Goal: Contribute content: Add original content to the website for others to see

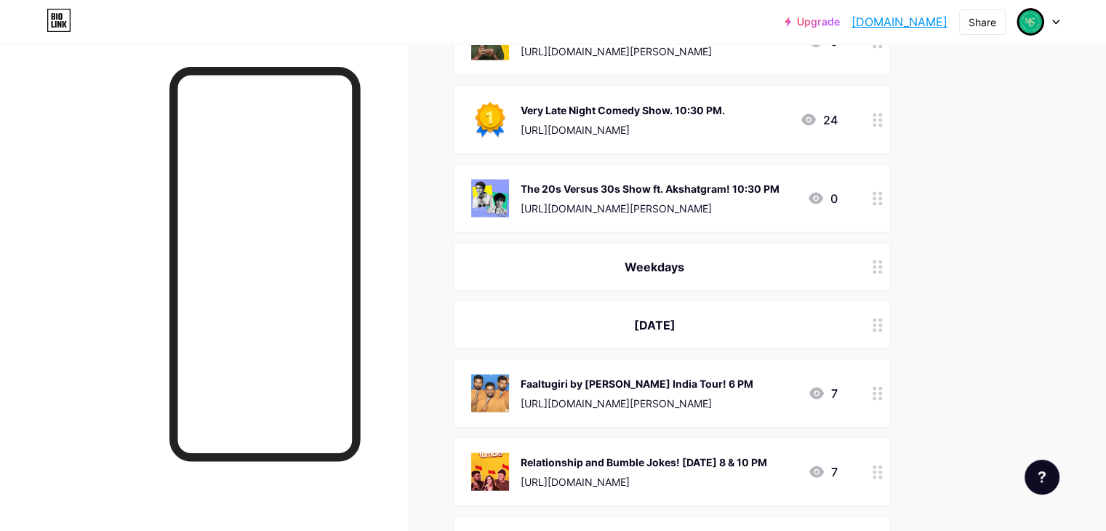
scroll to position [3030, 0]
click at [890, 375] on div at bounding box center [877, 393] width 25 height 67
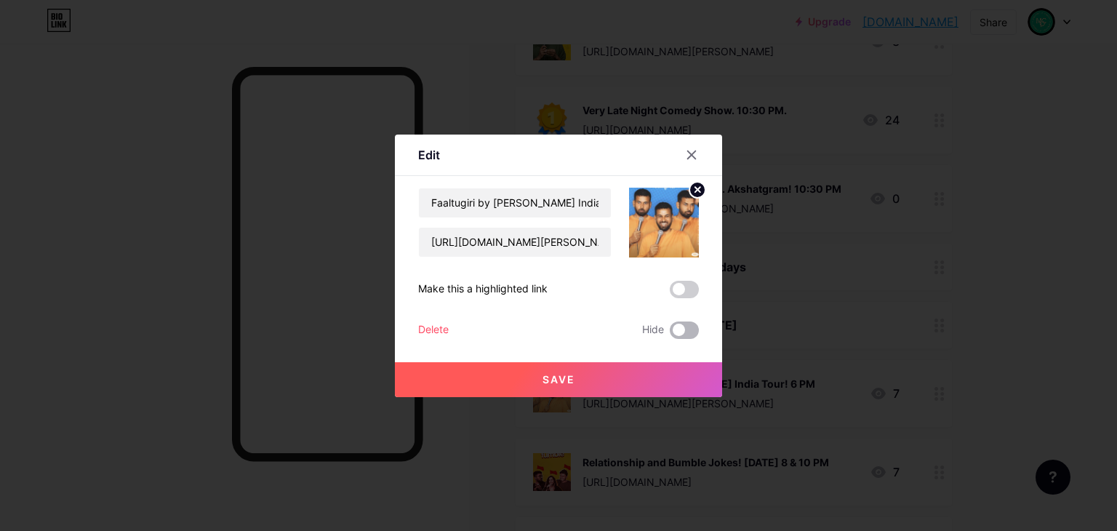
click at [685, 334] on span at bounding box center [683, 329] width 29 height 17
click at [669, 334] on input "checkbox" at bounding box center [669, 334] width 0 height 0
click at [680, 380] on button "Save" at bounding box center [558, 379] width 327 height 35
click at [1038, 257] on div at bounding box center [558, 265] width 1117 height 531
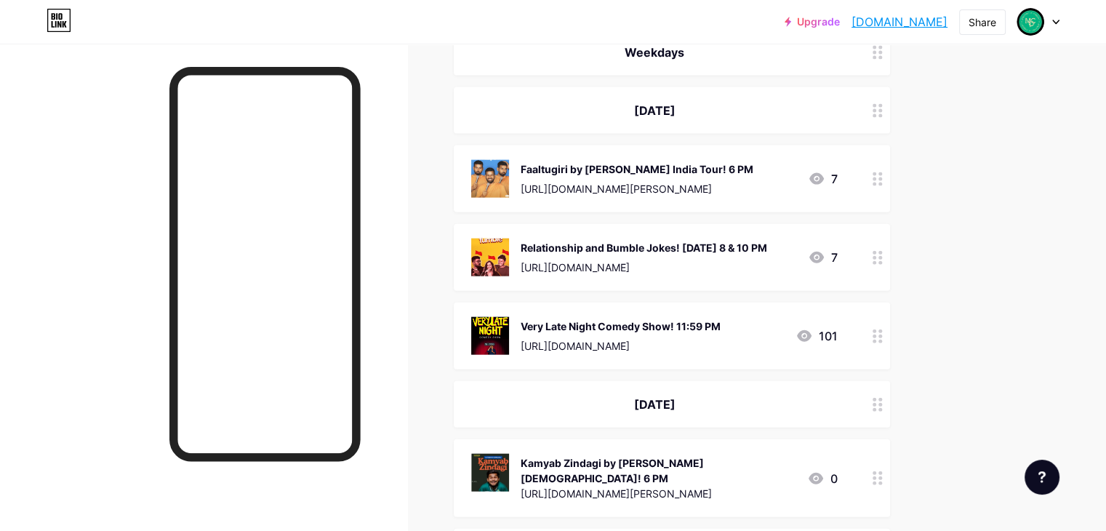
scroll to position [3251, 0]
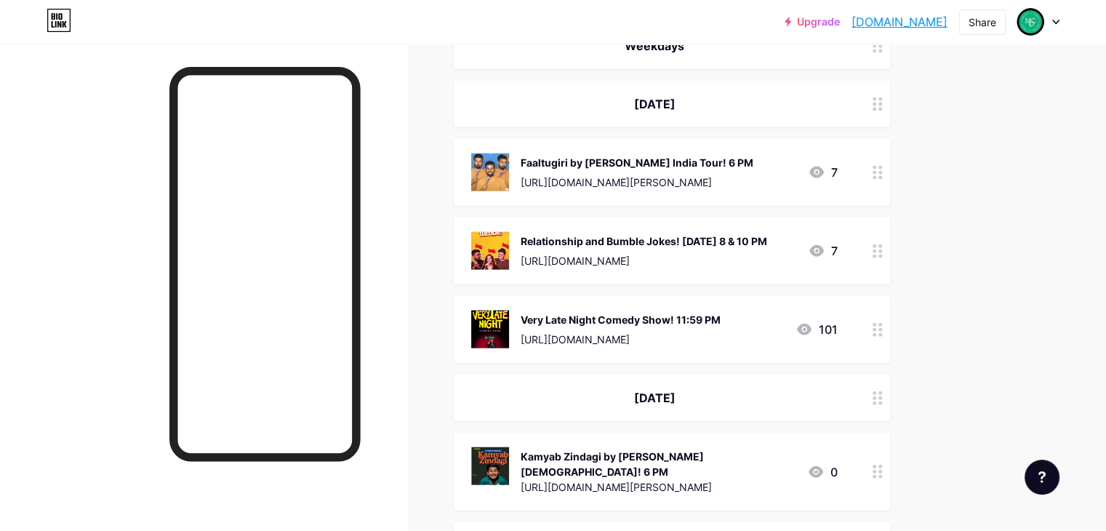
click at [882, 254] on circle at bounding box center [880, 256] width 4 height 4
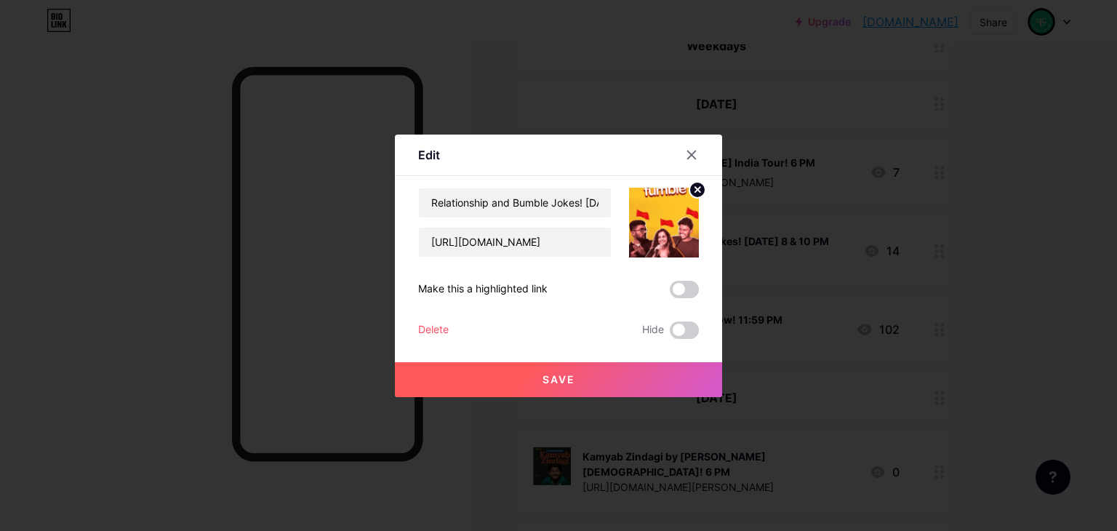
click at [666, 323] on div "Hide" at bounding box center [670, 329] width 57 height 17
click at [680, 339] on div "Save" at bounding box center [558, 368] width 327 height 58
click at [688, 326] on span at bounding box center [683, 329] width 29 height 17
click at [669, 334] on input "checkbox" at bounding box center [669, 334] width 0 height 0
click at [666, 385] on button "Save" at bounding box center [558, 379] width 327 height 35
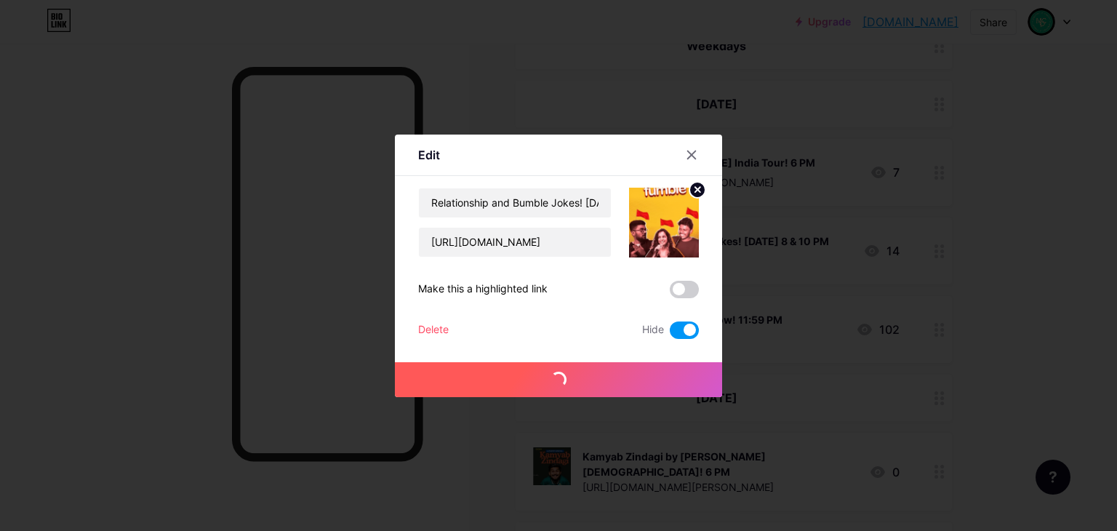
click at [997, 291] on div at bounding box center [558, 265] width 1117 height 531
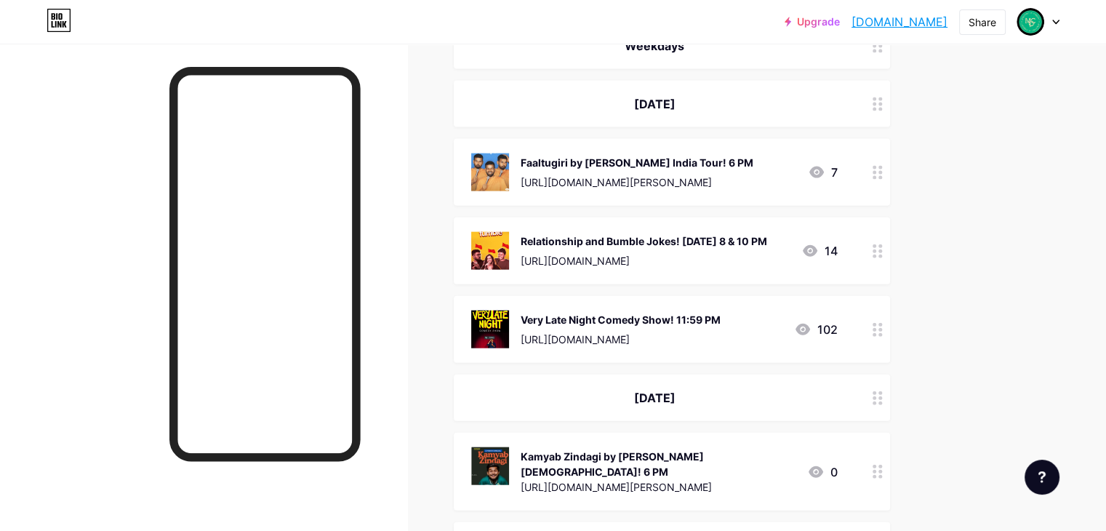
click at [882, 323] on icon at bounding box center [877, 330] width 10 height 14
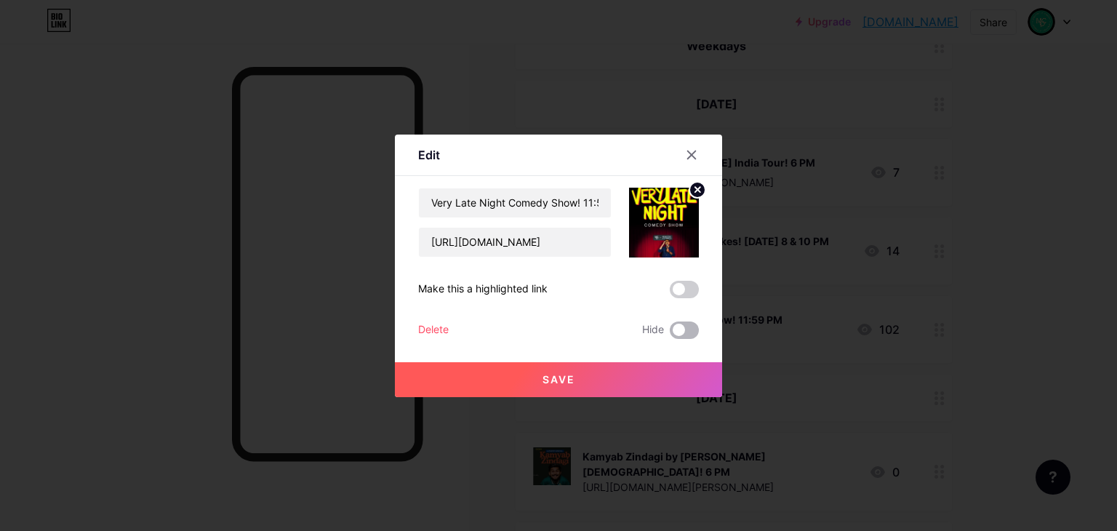
click at [676, 329] on span at bounding box center [683, 329] width 29 height 17
click at [669, 334] on input "checkbox" at bounding box center [669, 334] width 0 height 0
click at [669, 376] on button "Save" at bounding box center [558, 379] width 327 height 35
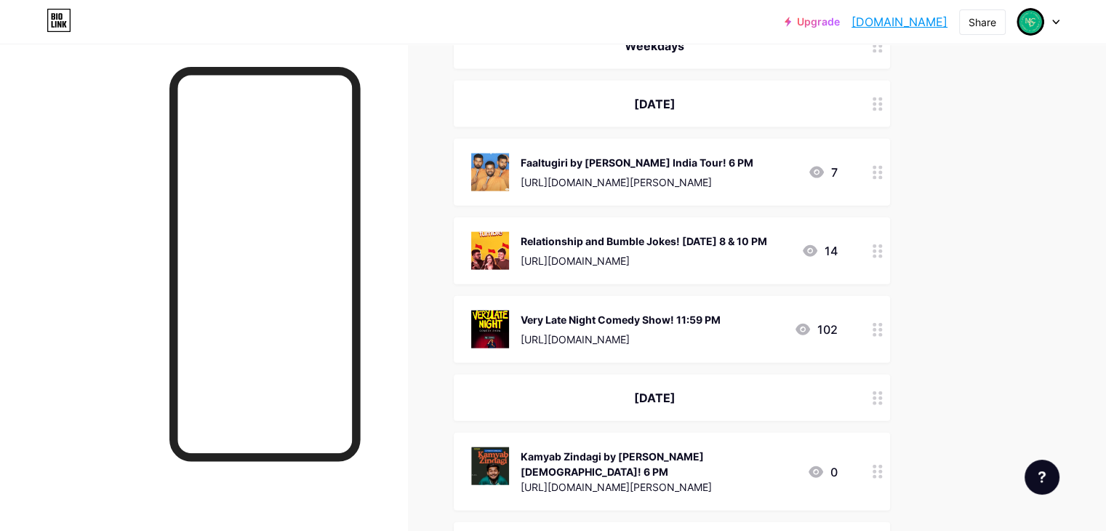
click at [882, 391] on icon at bounding box center [877, 398] width 10 height 14
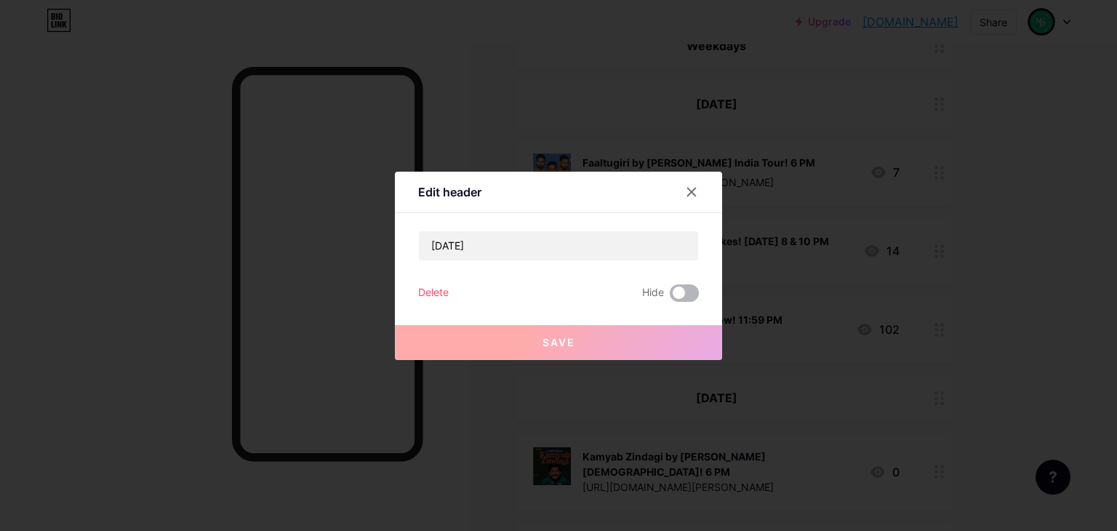
click at [692, 294] on span at bounding box center [683, 292] width 29 height 17
click at [669, 297] on input "checkbox" at bounding box center [669, 297] width 0 height 0
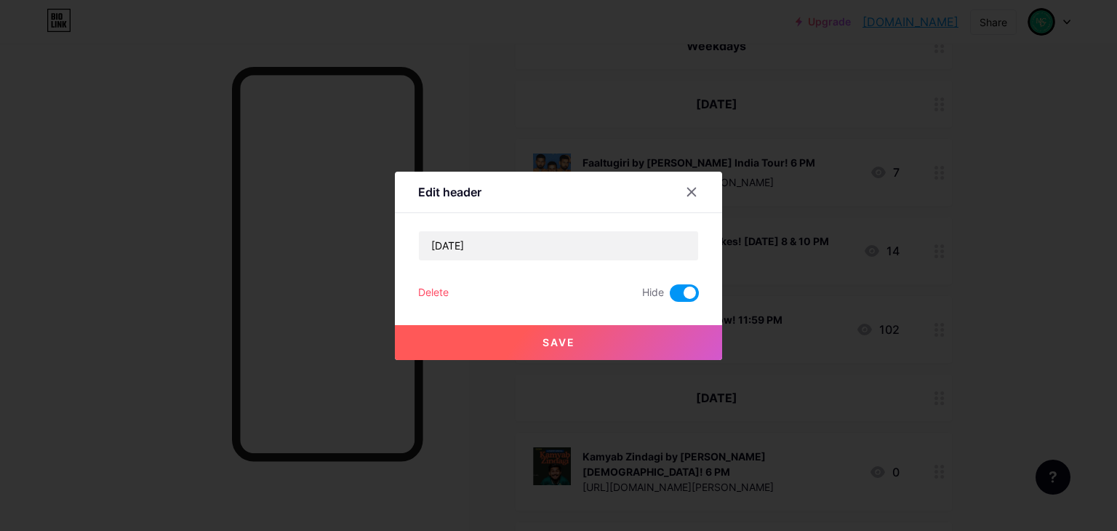
click at [643, 344] on button "Save" at bounding box center [558, 342] width 327 height 35
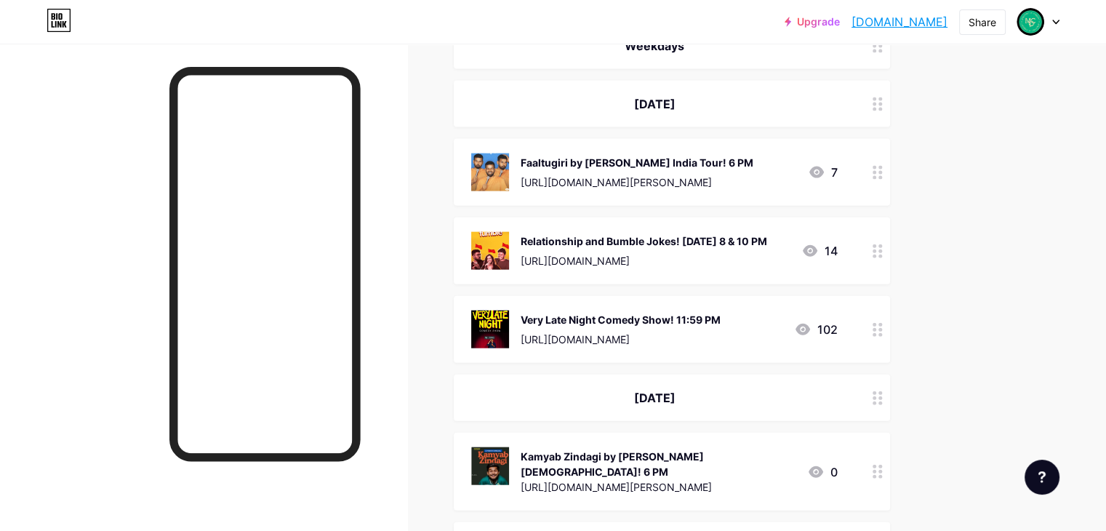
click at [842, 81] on div "[DATE]" at bounding box center [672, 104] width 436 height 47
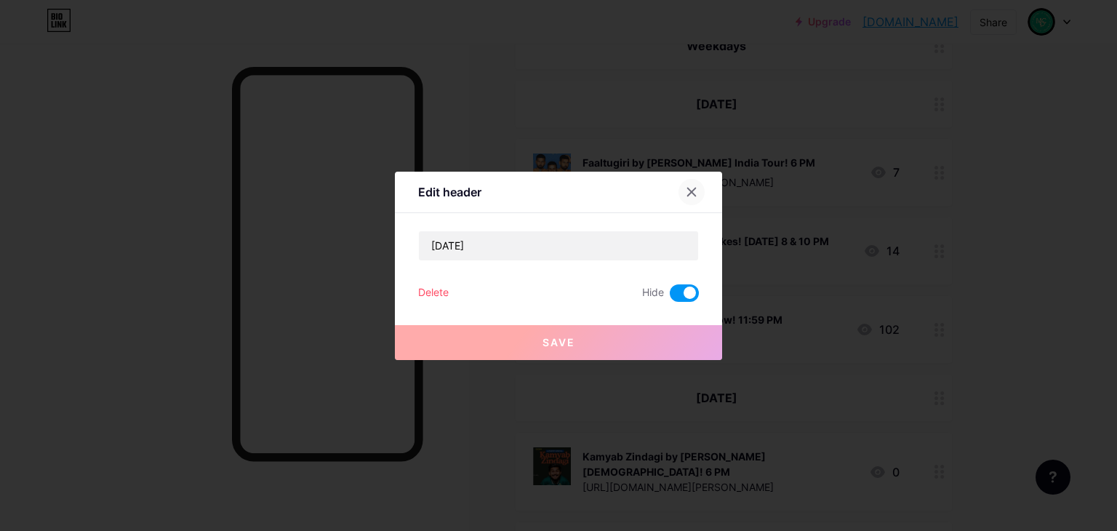
click at [688, 186] on icon at bounding box center [691, 192] width 12 height 12
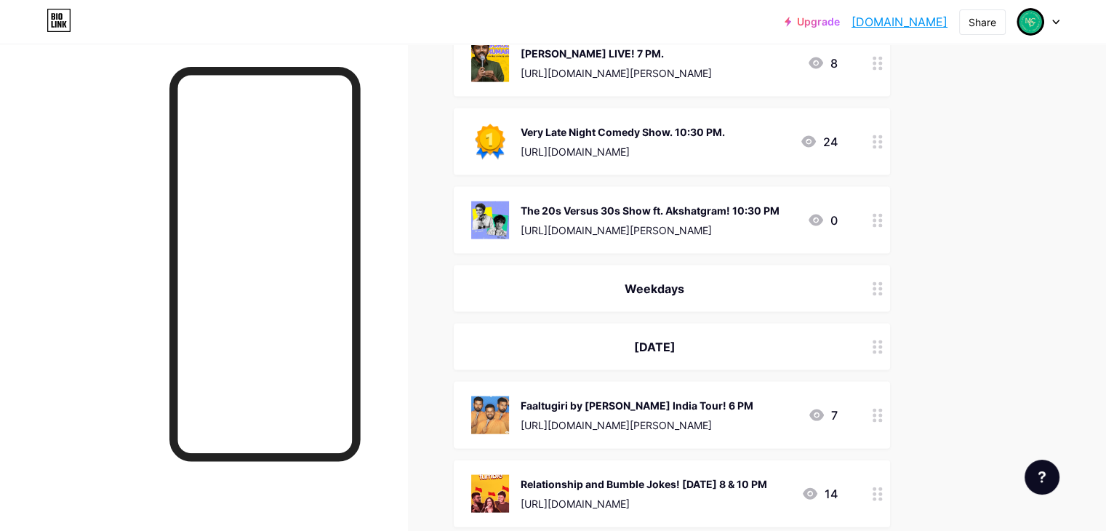
scroll to position [3004, 0]
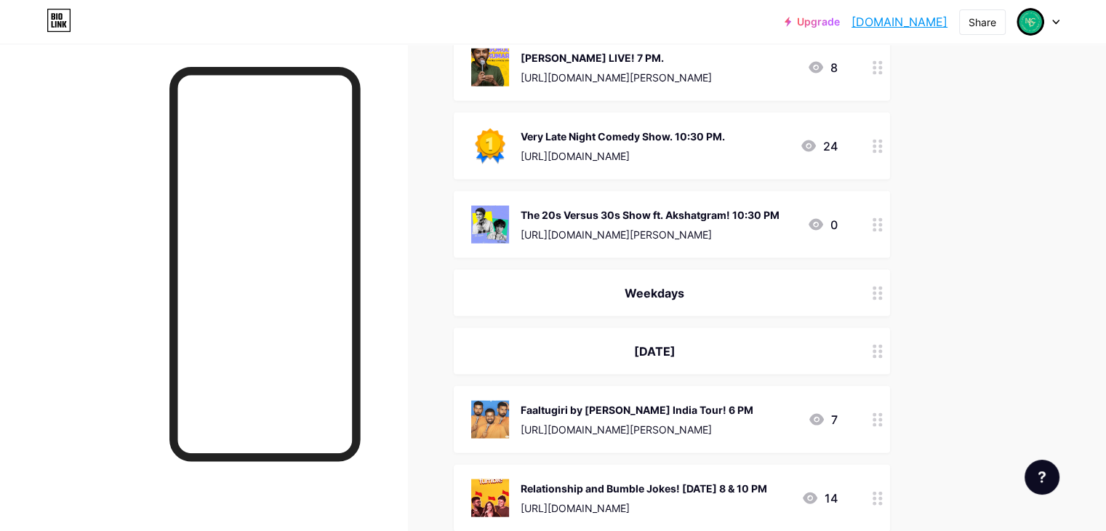
click at [890, 270] on div at bounding box center [877, 293] width 25 height 47
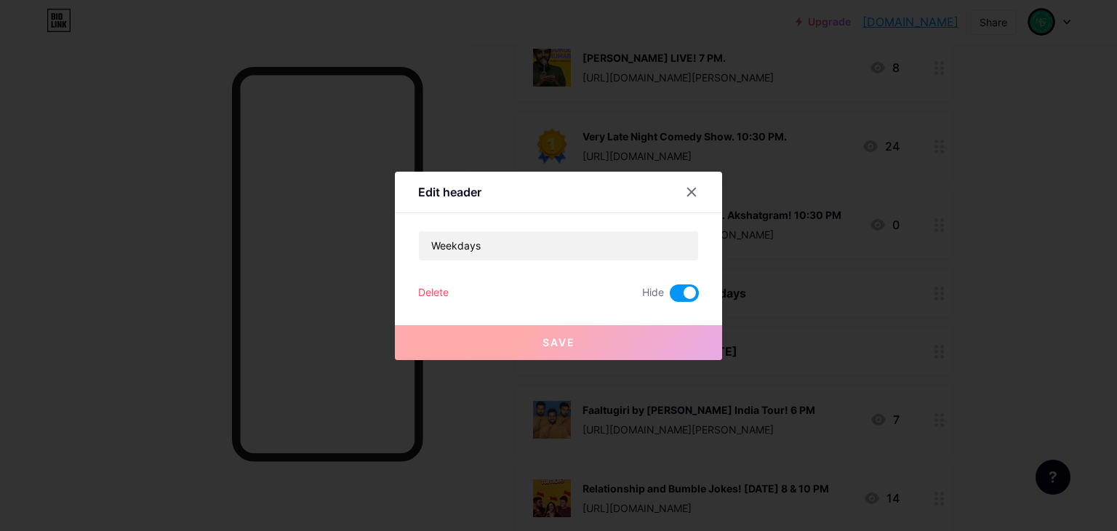
click at [687, 289] on span at bounding box center [683, 292] width 29 height 17
click at [669, 297] on input "checkbox" at bounding box center [669, 297] width 0 height 0
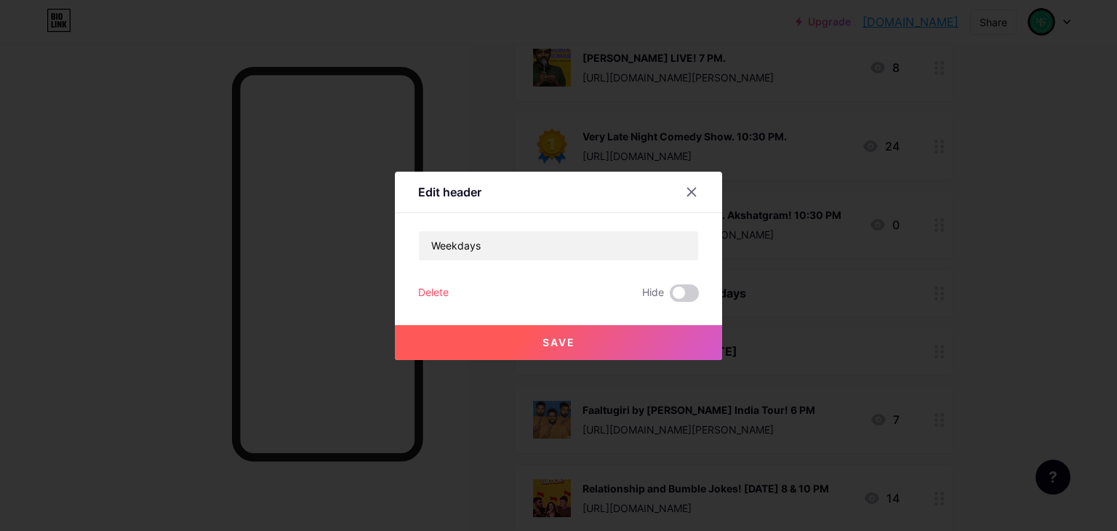
click at [616, 338] on button "Save" at bounding box center [558, 342] width 327 height 35
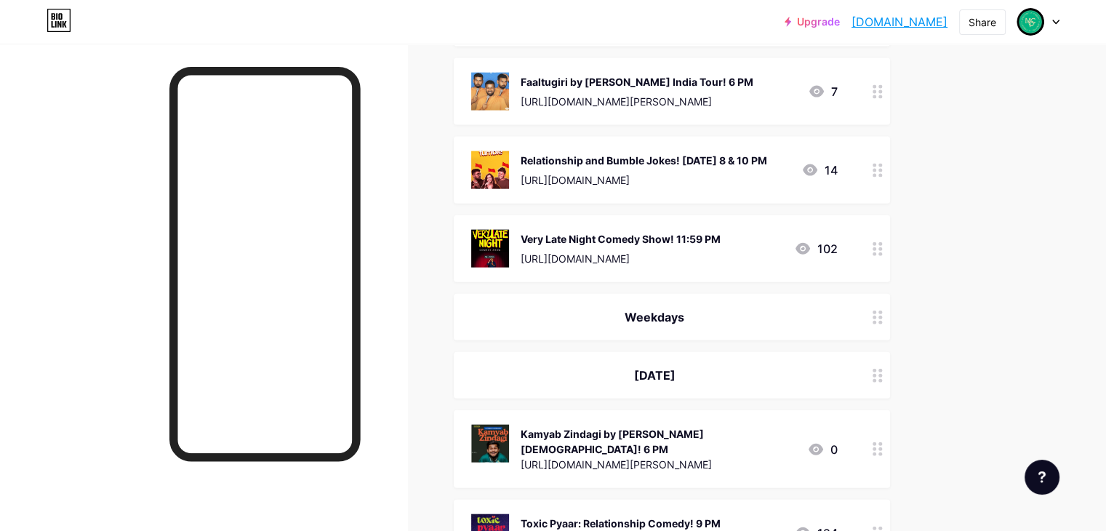
scroll to position [3274, 0]
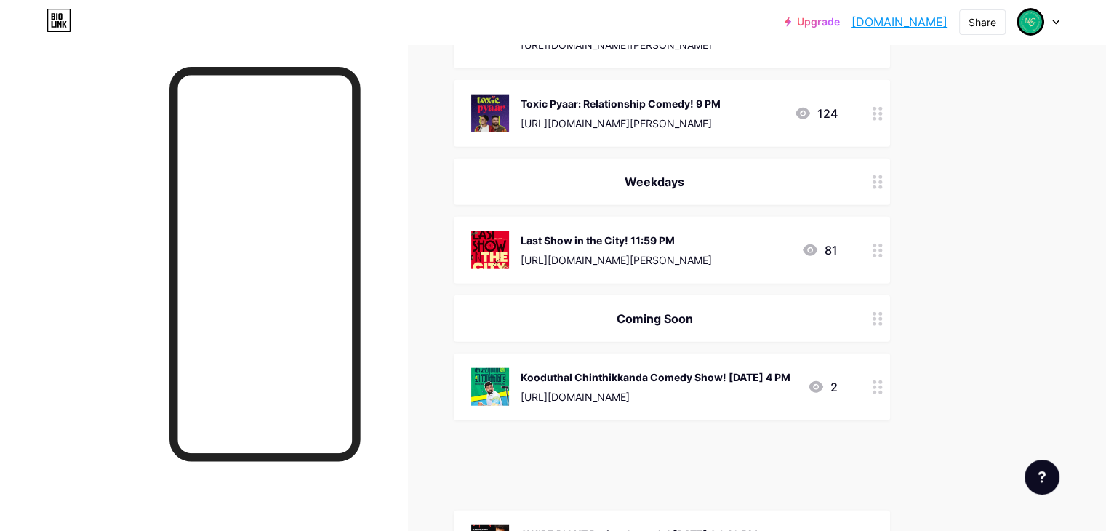
scroll to position [3573, 0]
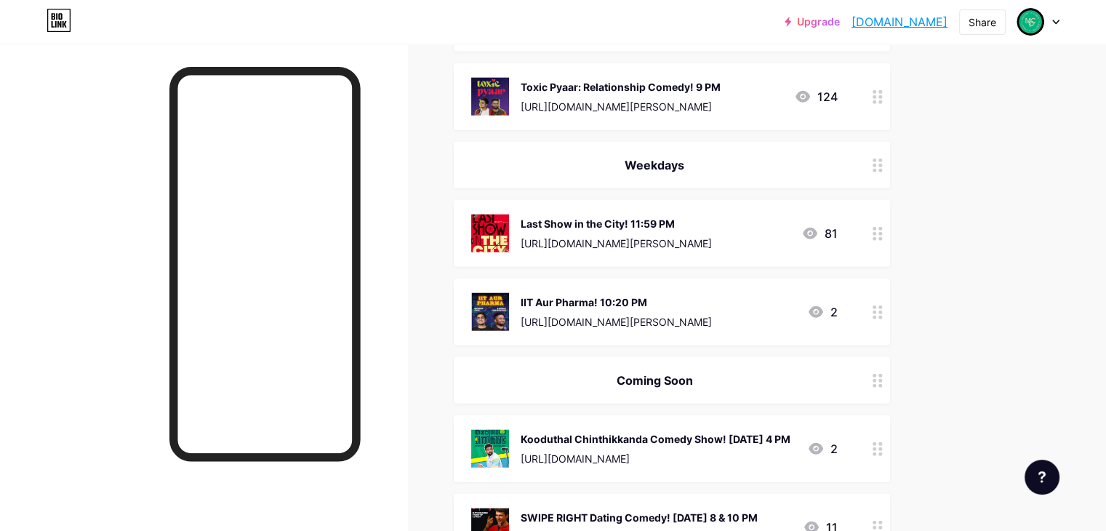
click at [704, 216] on div "Last Show in the City! 11:59 PM" at bounding box center [615, 223] width 191 height 15
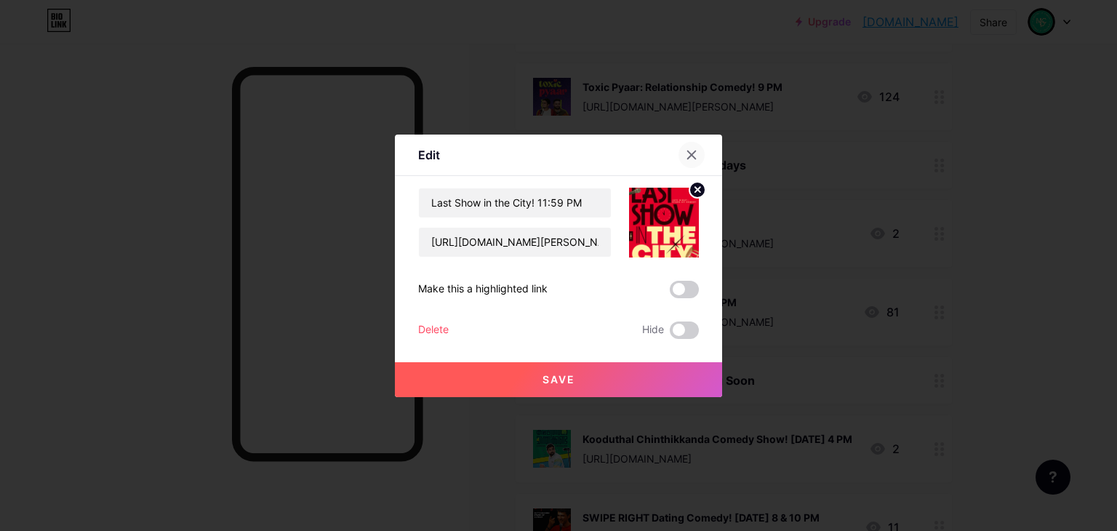
click at [692, 157] on icon at bounding box center [691, 155] width 12 height 12
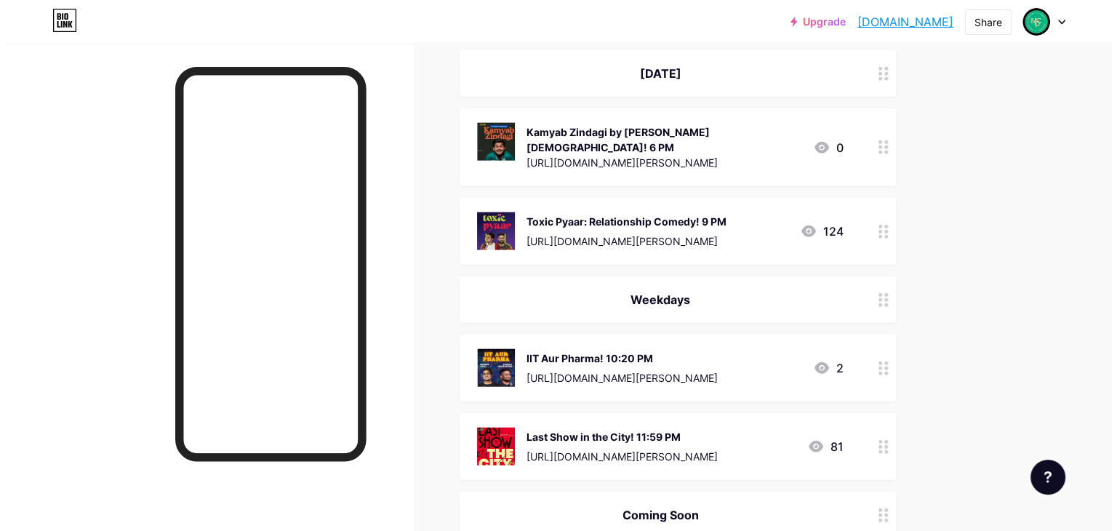
scroll to position [3434, 0]
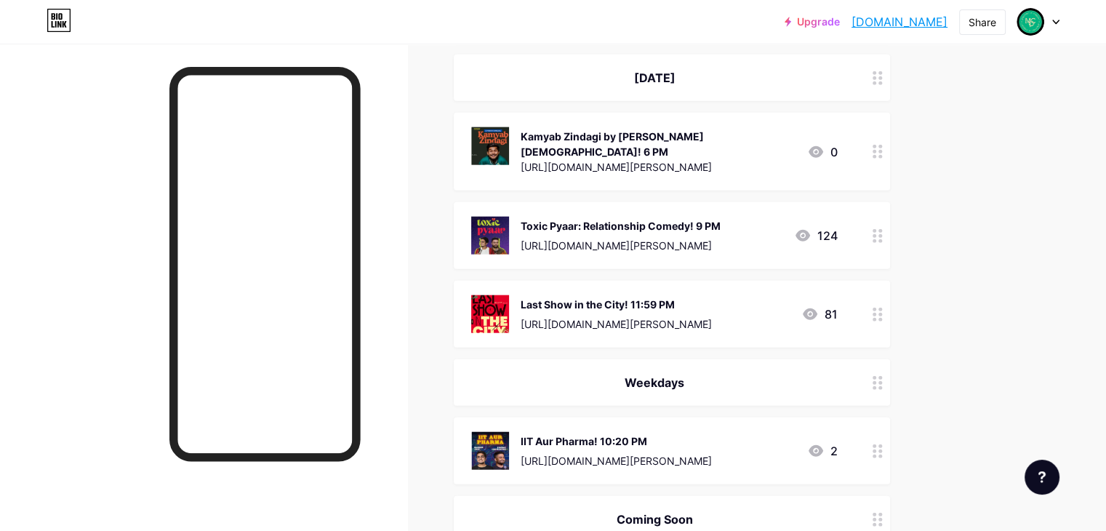
click at [657, 433] on div "IIT Aur Pharma! 10:20 PM" at bounding box center [615, 440] width 191 height 15
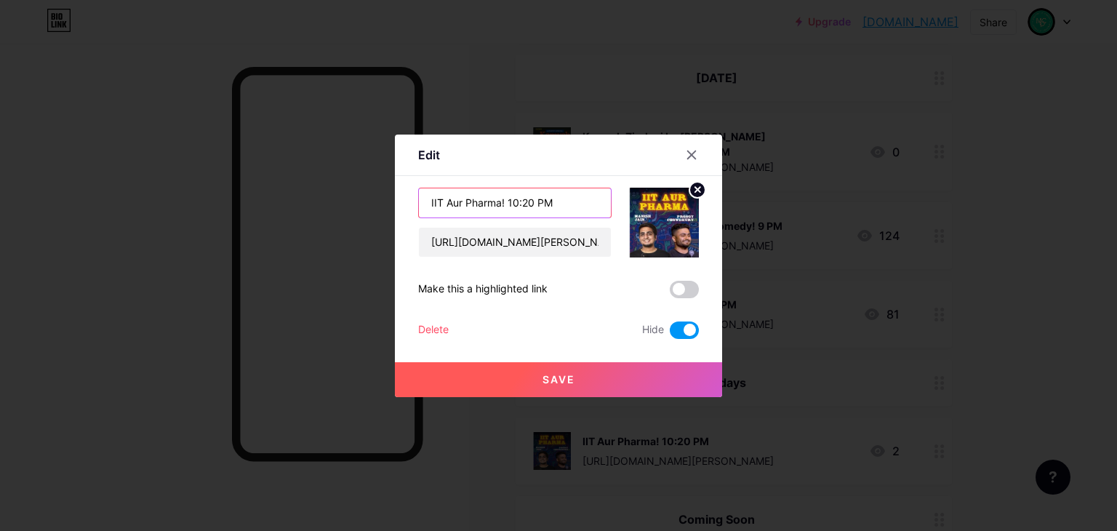
click at [574, 200] on input "IIT Aur Pharma! 10:20 PM" at bounding box center [515, 202] width 192 height 29
drag, startPoint x: 570, startPoint y: 204, endPoint x: 506, endPoint y: 202, distance: 64.0
click at [506, 202] on input "IIT Aur Pharma! 10:20 PM" at bounding box center [515, 202] width 192 height 29
type input "IIT Aur Pharma! [DATE] 10:15 PM"
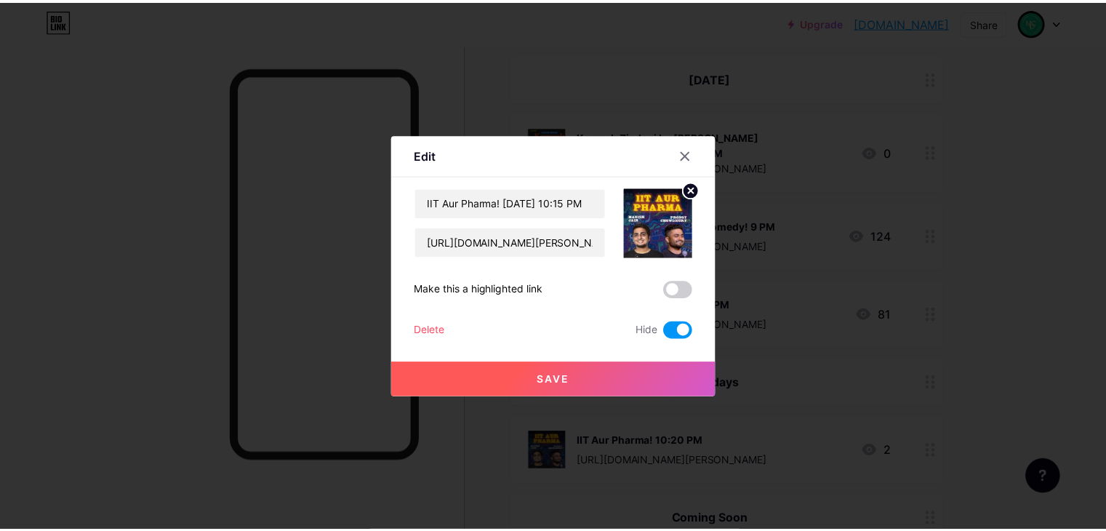
scroll to position [0, 0]
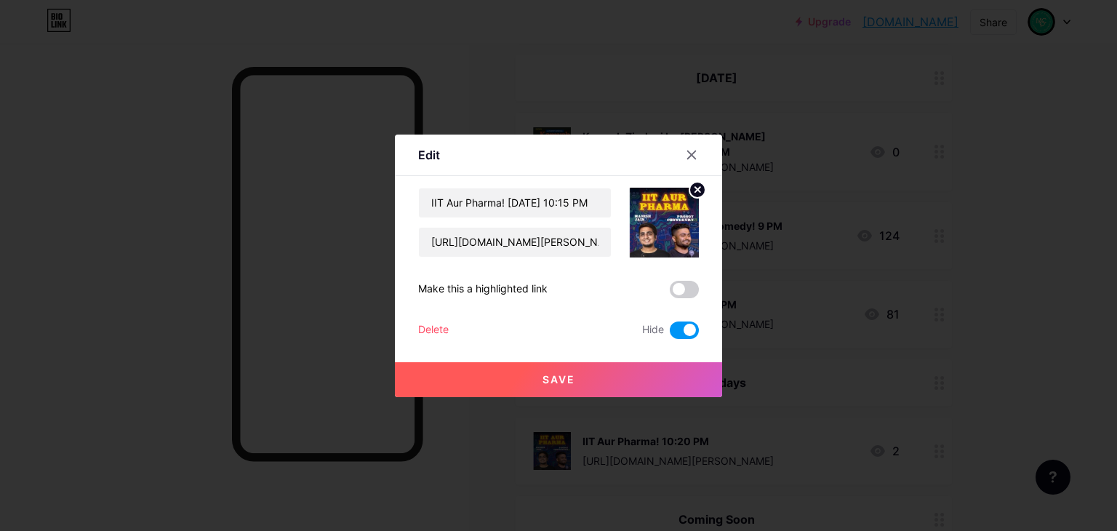
click at [690, 334] on span at bounding box center [683, 329] width 29 height 17
click at [669, 334] on input "checkbox" at bounding box center [669, 334] width 0 height 0
drag, startPoint x: 550, startPoint y: 382, endPoint x: 542, endPoint y: 401, distance: 20.9
click at [544, 405] on div "Edit Content YouTube Play YouTube video without leaving your page. ADD Vimeo Pl…" at bounding box center [558, 265] width 1117 height 531
click at [539, 381] on button "Save" at bounding box center [558, 379] width 327 height 35
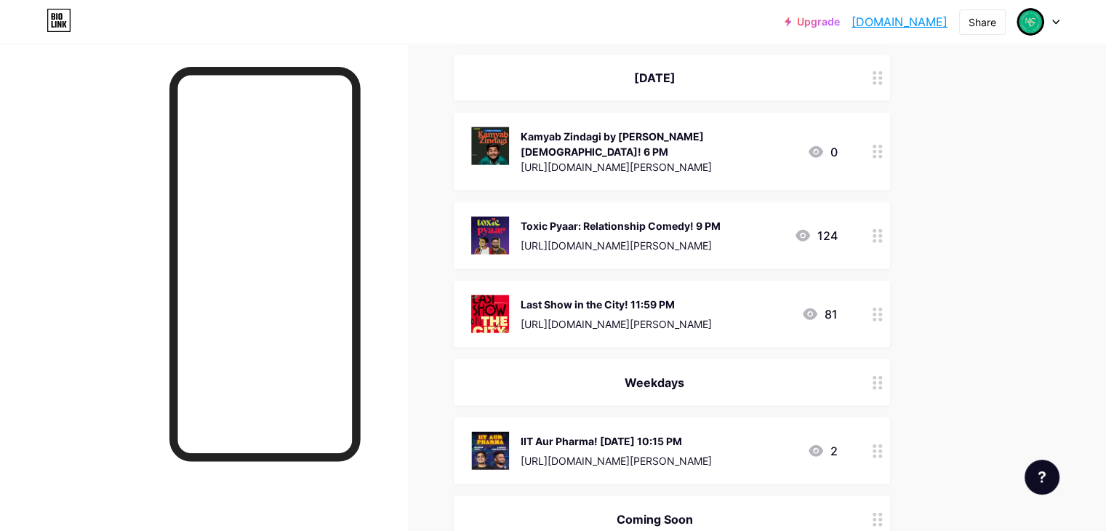
click at [407, 488] on div at bounding box center [203, 309] width 407 height 531
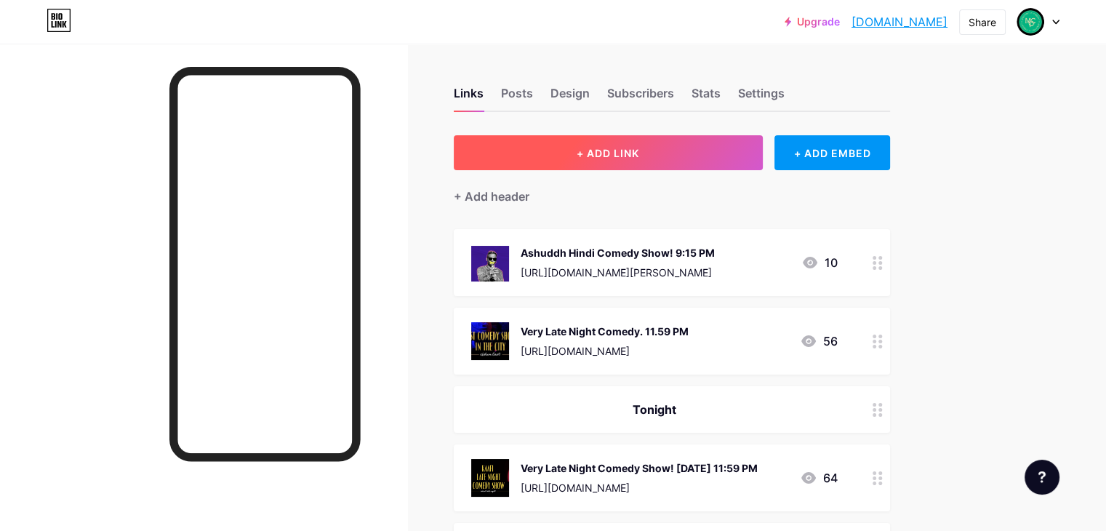
click at [763, 151] on button "+ ADD LINK" at bounding box center [608, 152] width 309 height 35
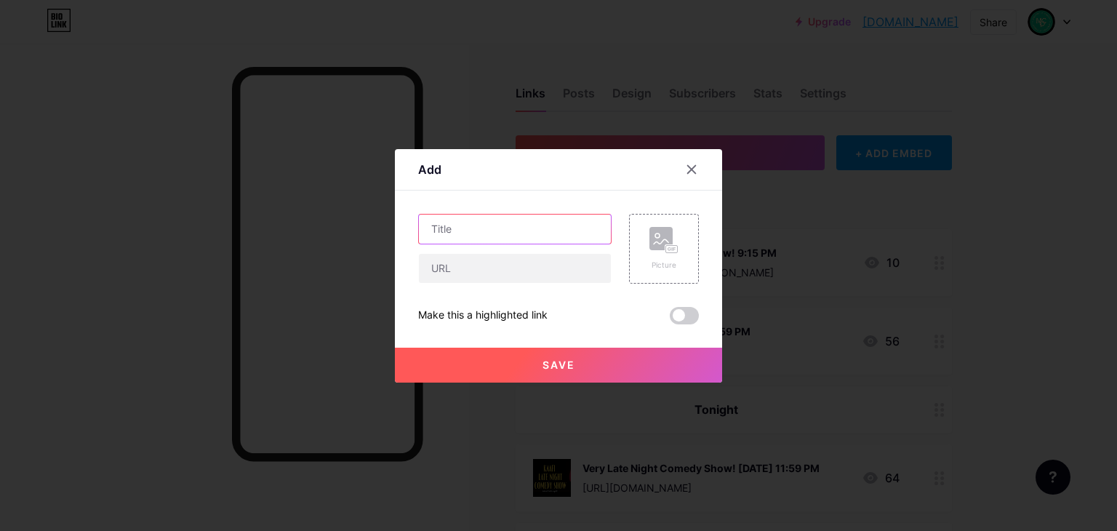
click at [546, 232] on input "text" at bounding box center [515, 228] width 192 height 29
type input "C"
type input "DEMOCRACY BY [PERSON_NAME]! [DATE] 9 PM"
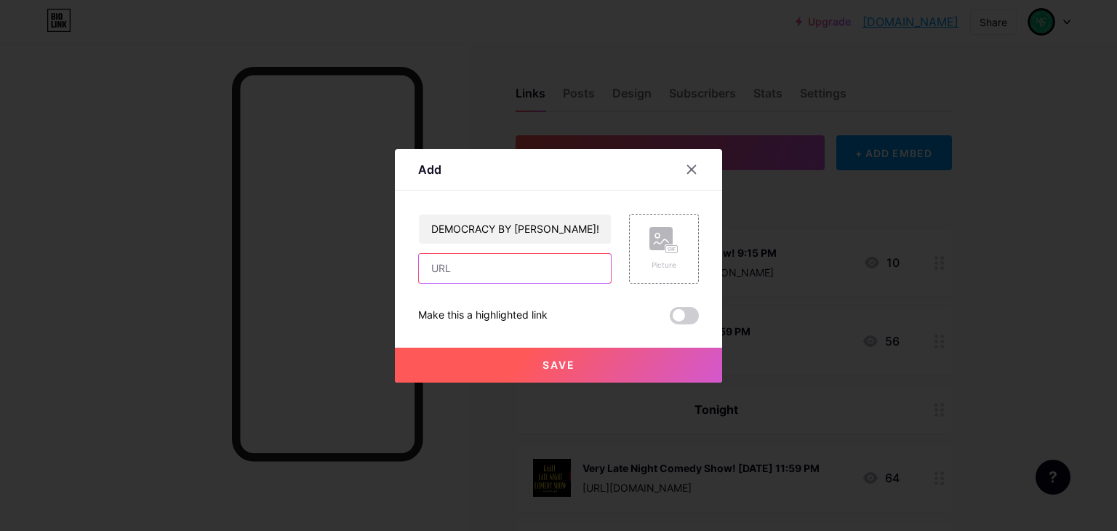
click at [499, 270] on input "text" at bounding box center [515, 268] width 192 height 29
paste input "[URL][DOMAIN_NAME][PERSON_NAME]"
type input "[URL][DOMAIN_NAME][PERSON_NAME]"
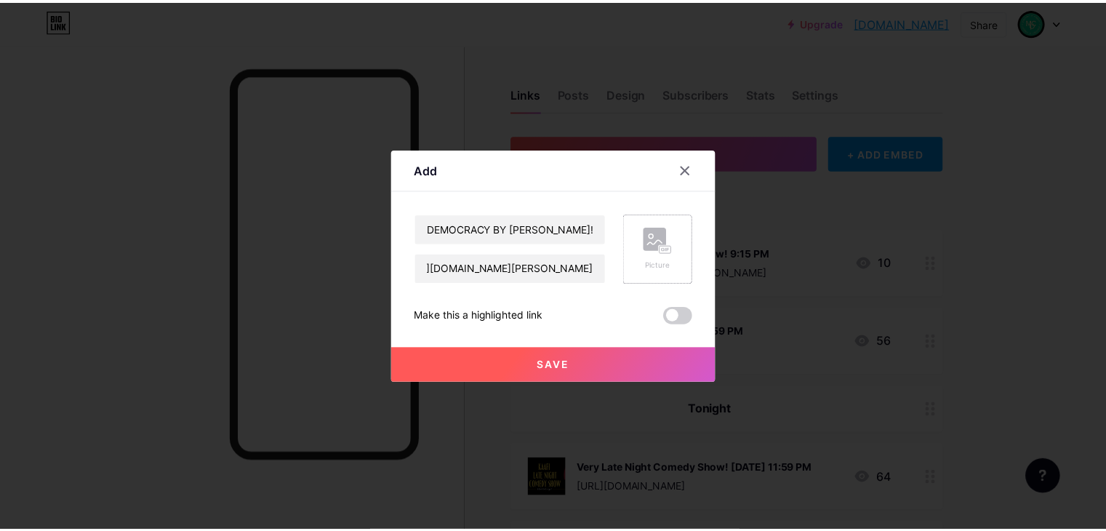
scroll to position [0, 0]
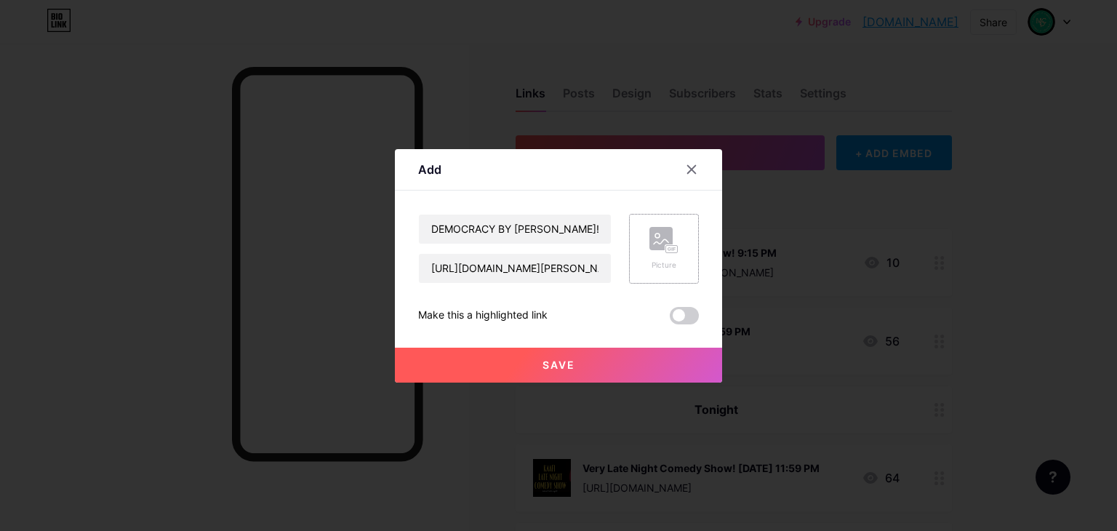
click at [651, 247] on rect at bounding box center [660, 238] width 23 height 23
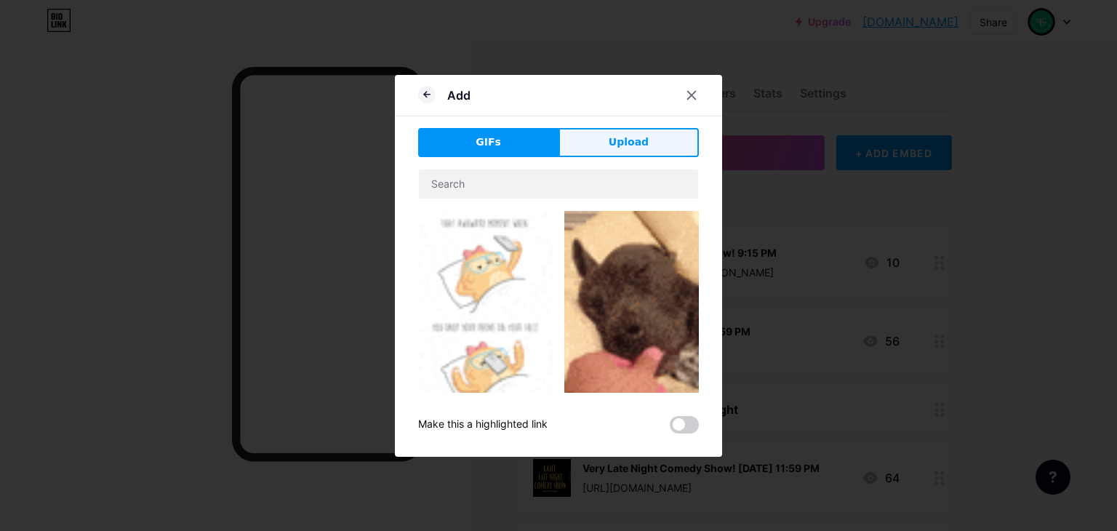
click at [638, 151] on button "Upload" at bounding box center [628, 142] width 140 height 29
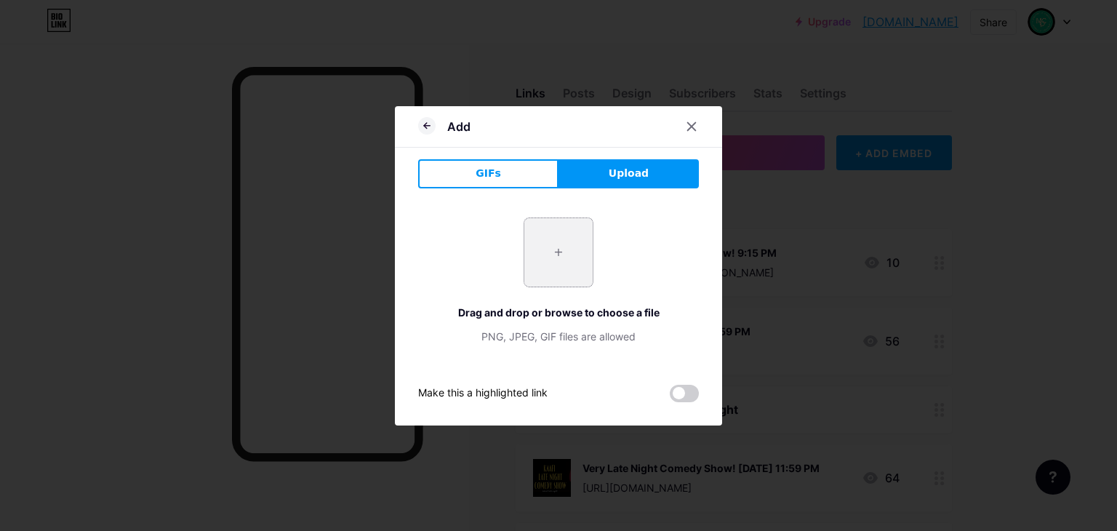
click at [558, 226] on input "file" at bounding box center [558, 252] width 68 height 68
type input "C:\fakepath\et00461557-dxsrkbrwyj-portrait.avif"
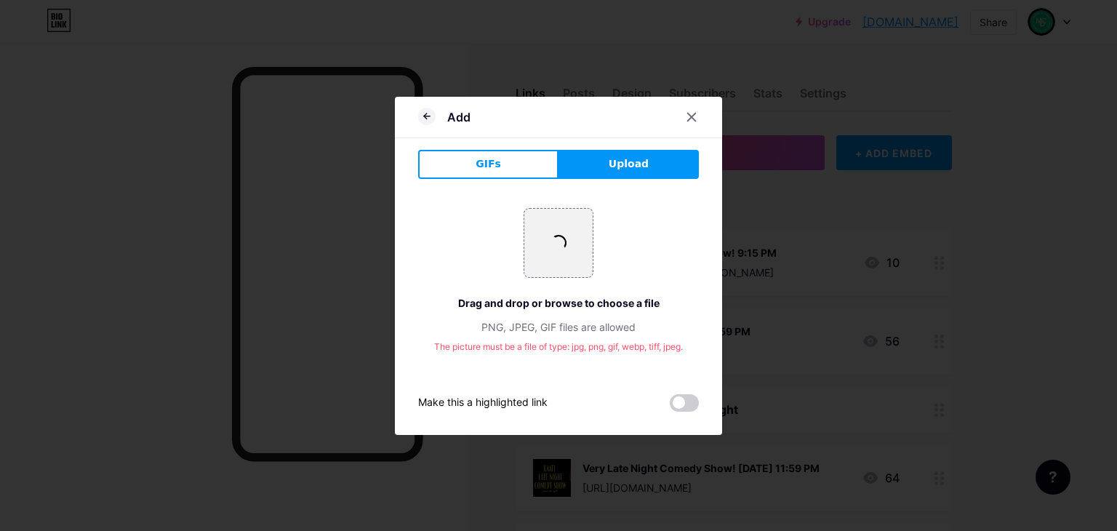
click at [193, 201] on div at bounding box center [558, 265] width 1117 height 531
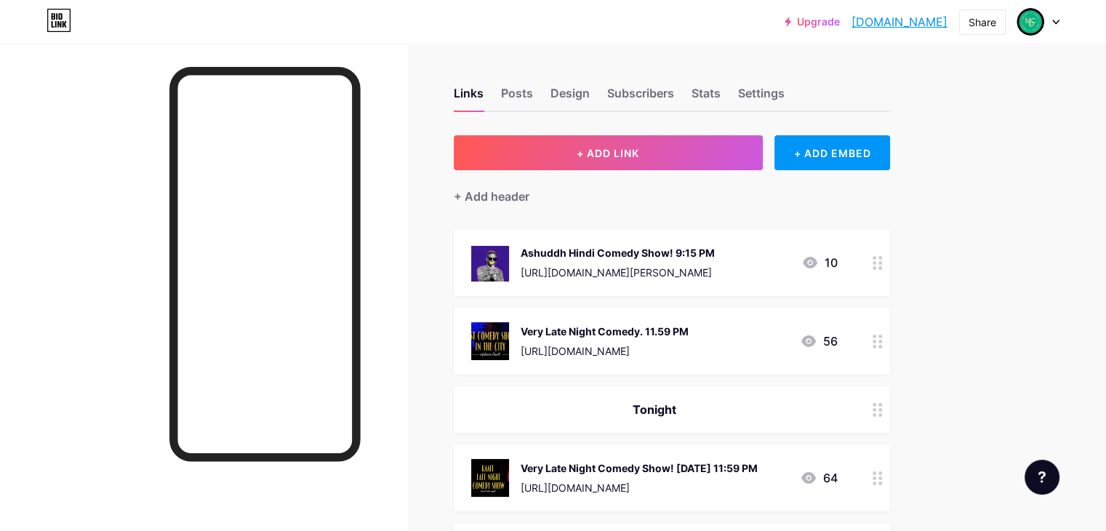
drag, startPoint x: 1026, startPoint y: 210, endPoint x: 1116, endPoint y: 72, distance: 164.9
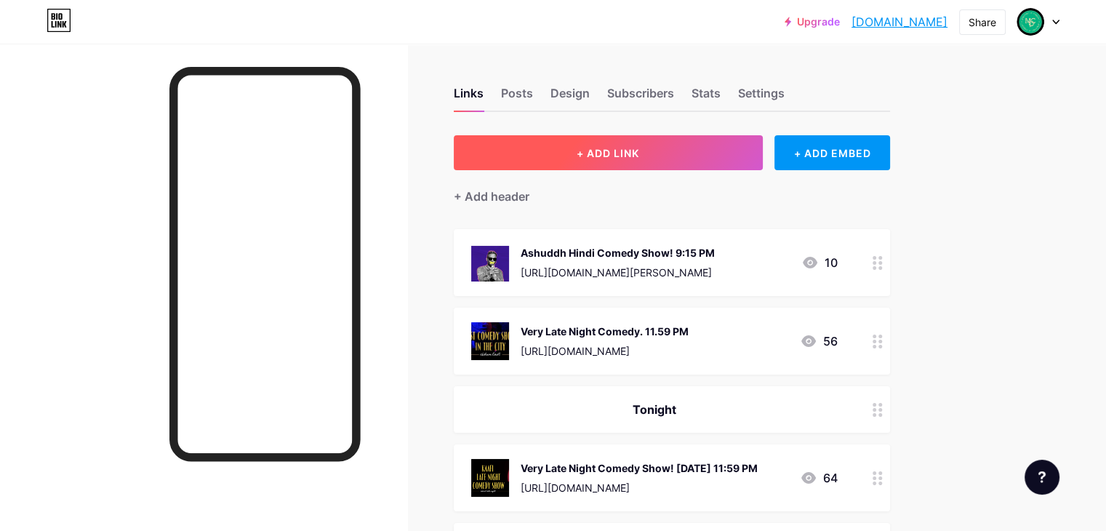
click at [634, 153] on button "+ ADD LINK" at bounding box center [608, 152] width 309 height 35
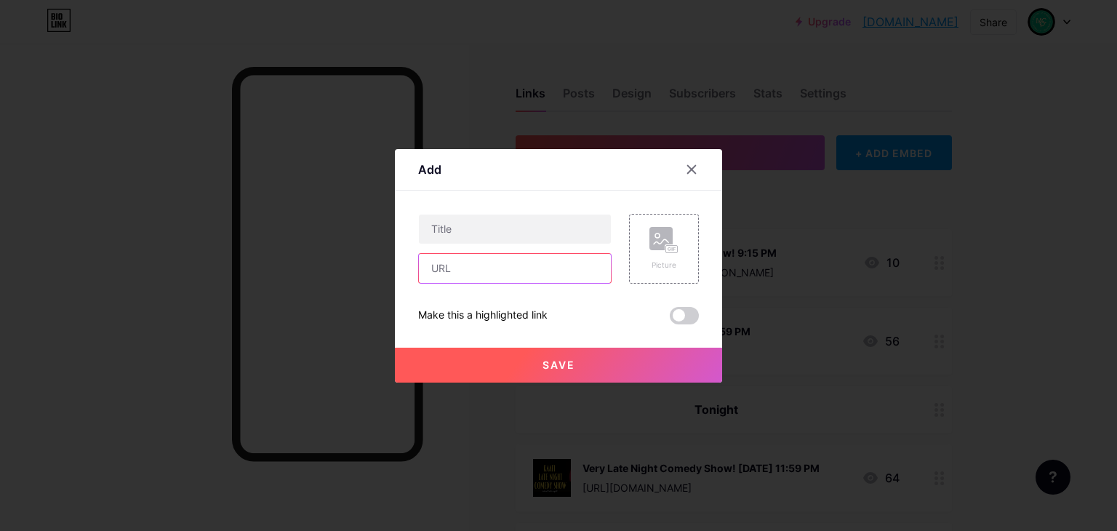
click at [482, 267] on input "text" at bounding box center [515, 268] width 192 height 29
paste input "[URL][DOMAIN_NAME][PERSON_NAME]"
type input "[URL][DOMAIN_NAME][PERSON_NAME]"
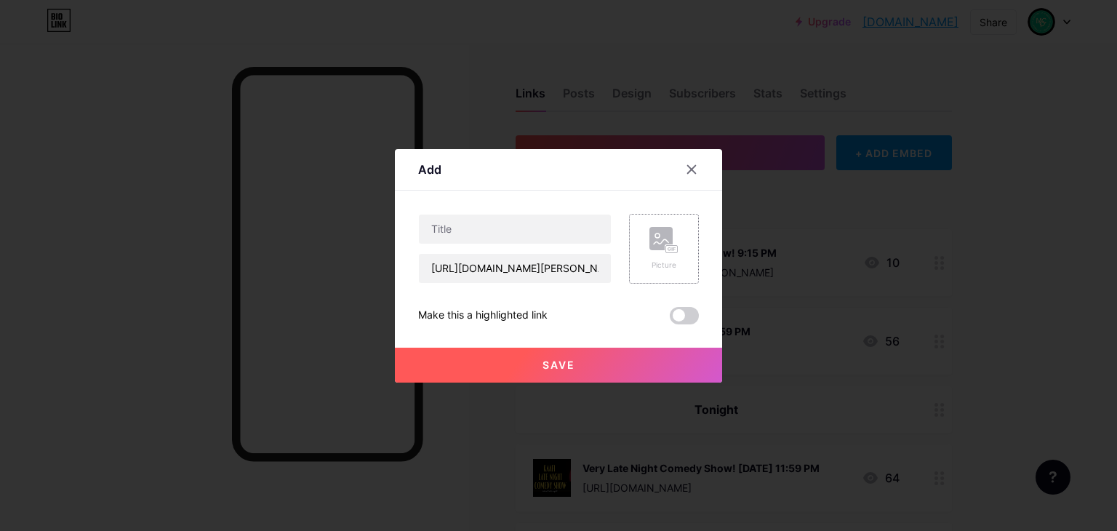
click at [675, 227] on icon at bounding box center [663, 240] width 29 height 27
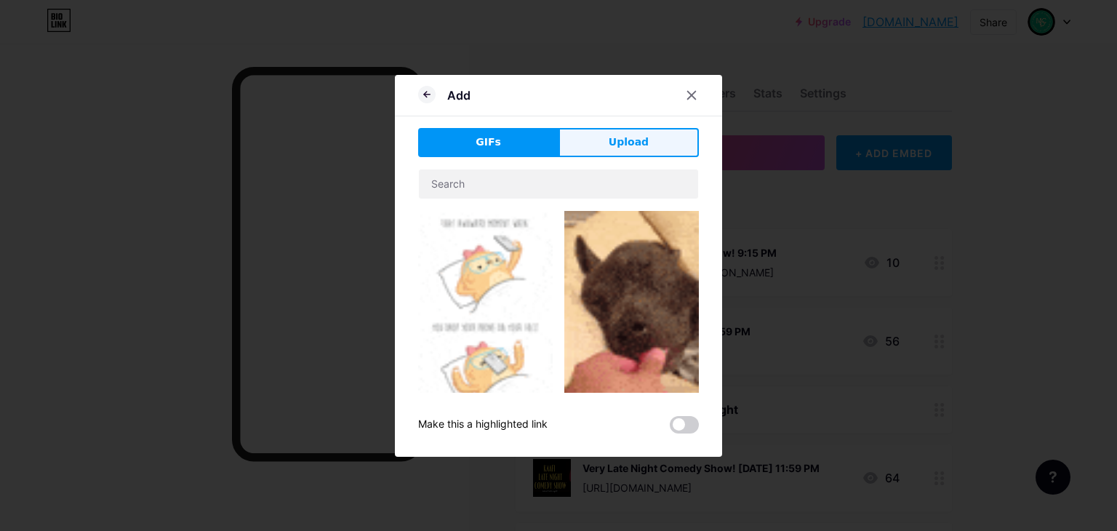
click at [644, 133] on button "Upload" at bounding box center [628, 142] width 140 height 29
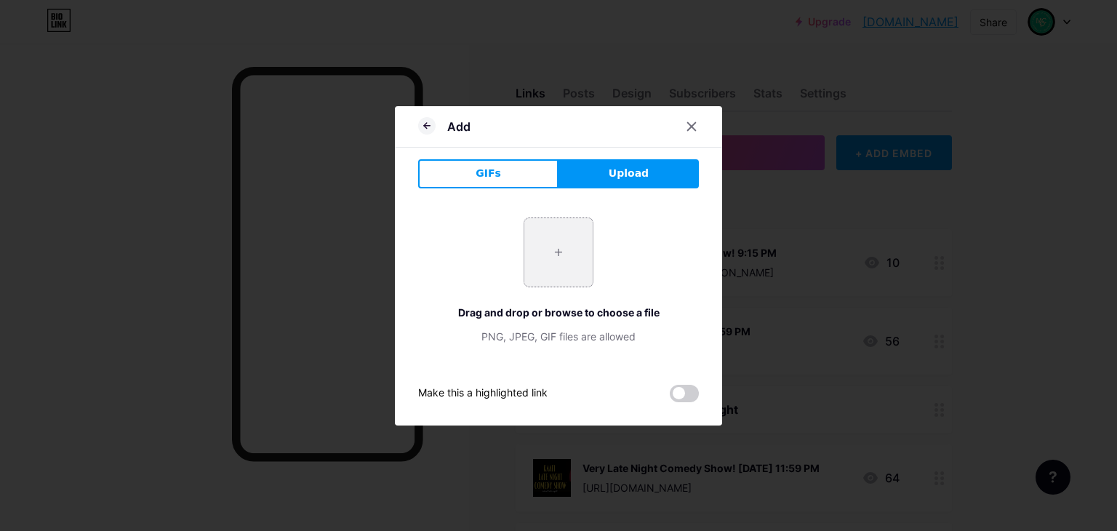
click at [558, 254] on input "file" at bounding box center [558, 252] width 68 height 68
type input "C:\fakepath\Screenshot [DATE] 102525.png"
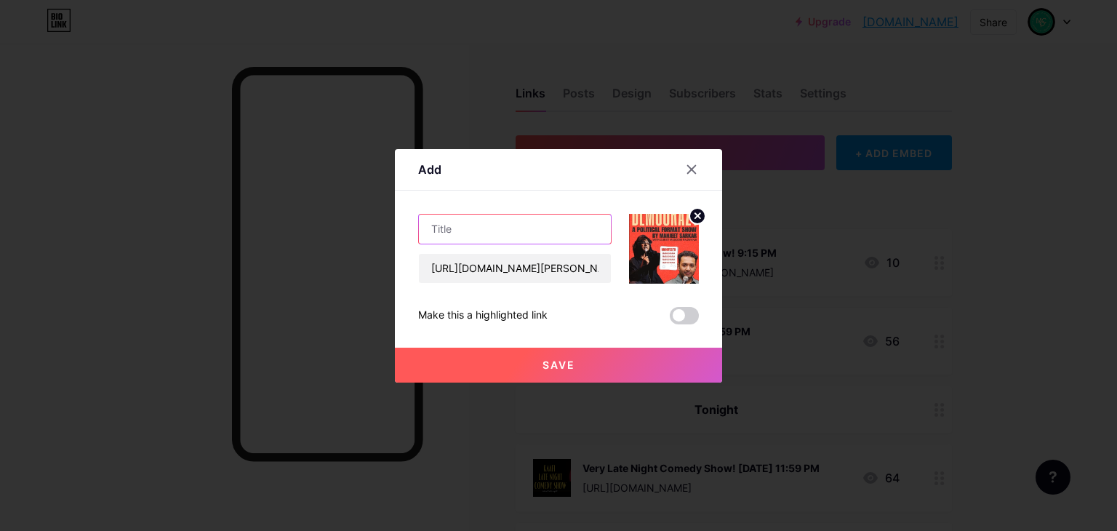
click at [528, 224] on input "text" at bounding box center [515, 228] width 192 height 29
type input "DEMOCRACY BY [PERSON_NAME]!"
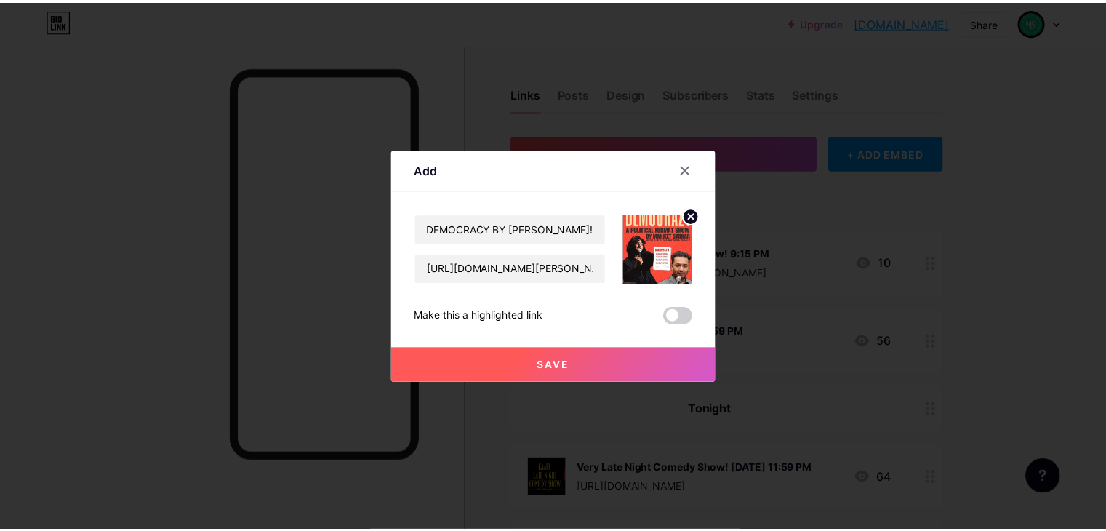
scroll to position [0, 0]
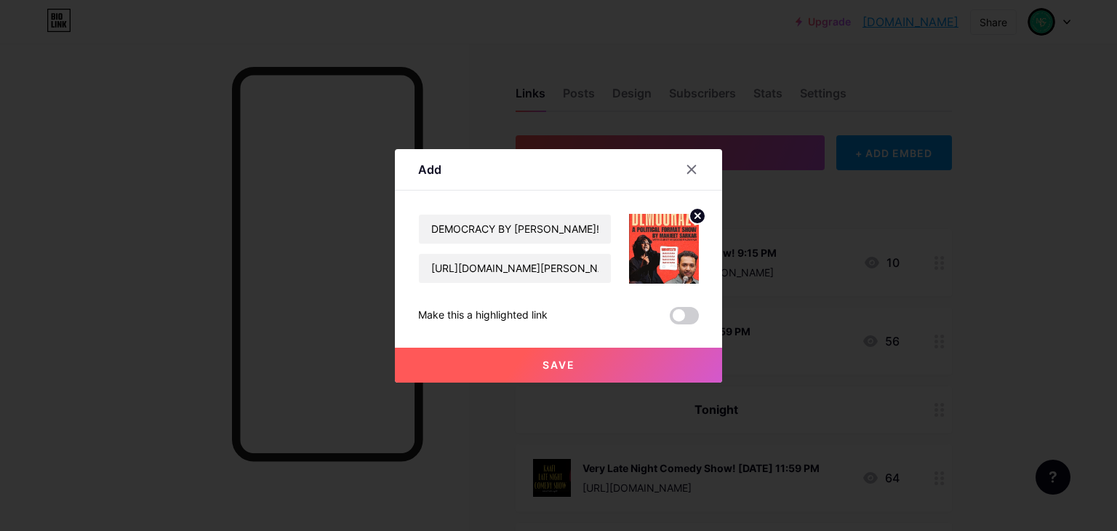
click at [587, 353] on button "Save" at bounding box center [558, 364] width 327 height 35
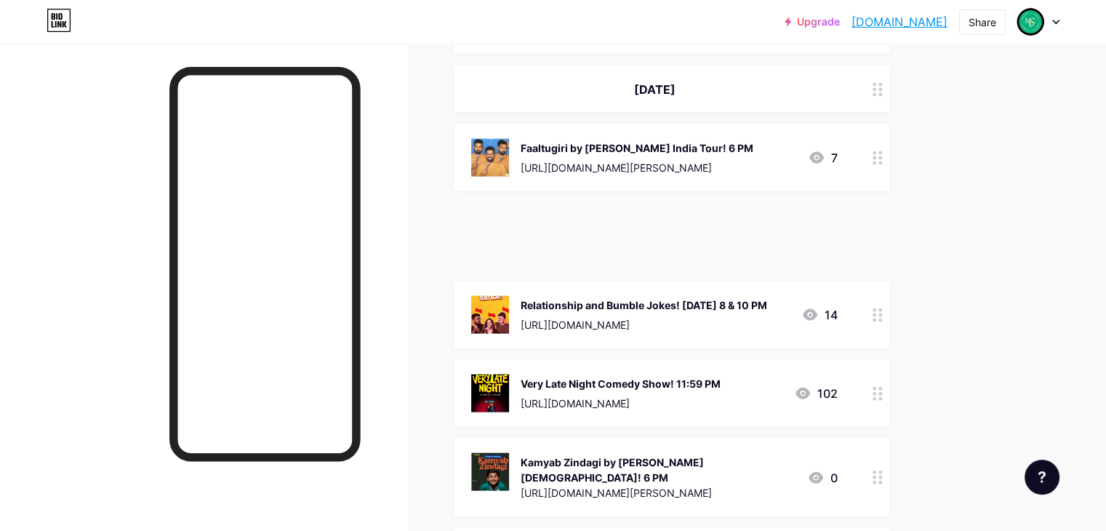
scroll to position [2998, 0]
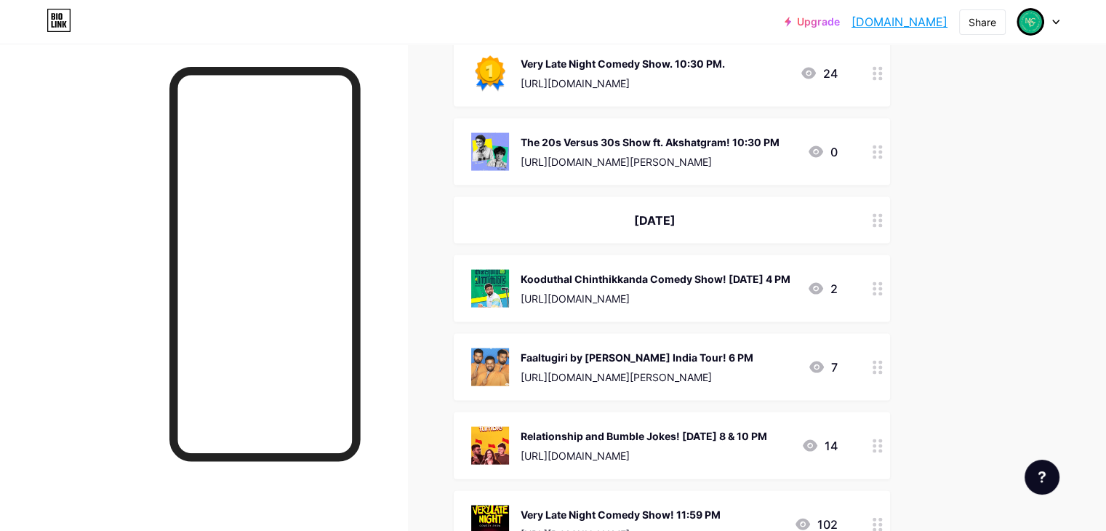
click at [724, 212] on div "[DATE]" at bounding box center [654, 220] width 366 height 17
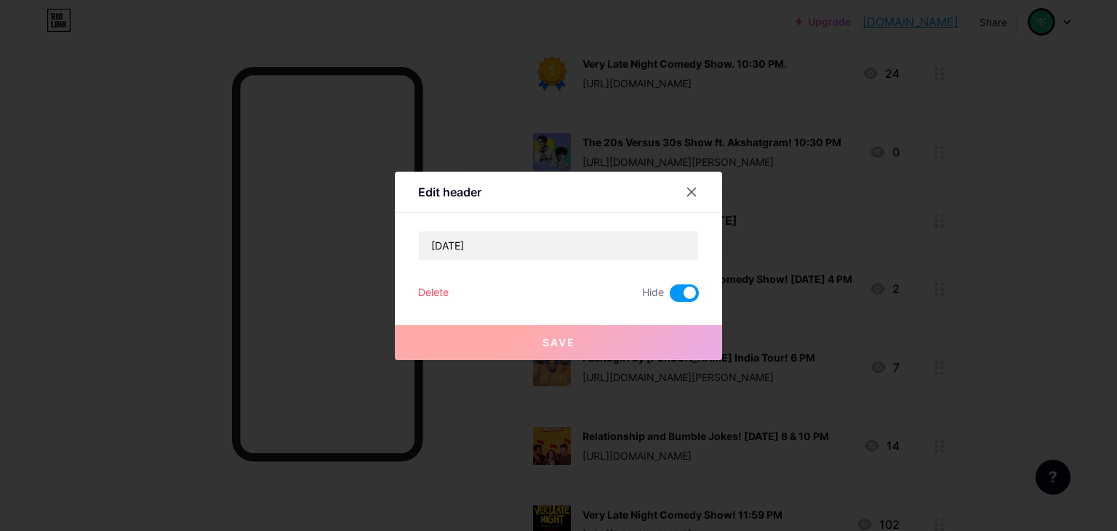
click at [690, 300] on span at bounding box center [683, 292] width 29 height 17
click at [669, 297] on input "checkbox" at bounding box center [669, 297] width 0 height 0
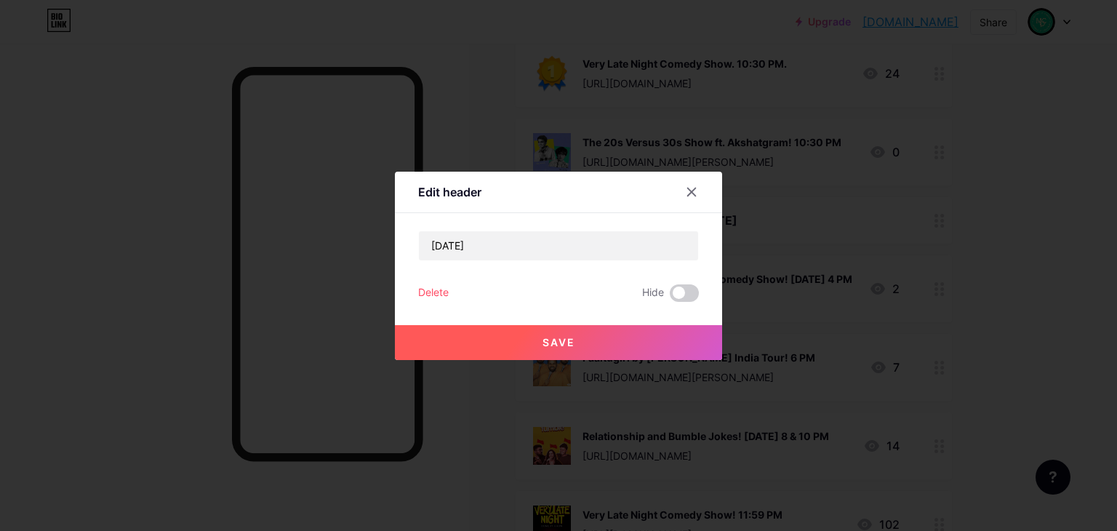
click at [685, 345] on button "Save" at bounding box center [558, 342] width 327 height 35
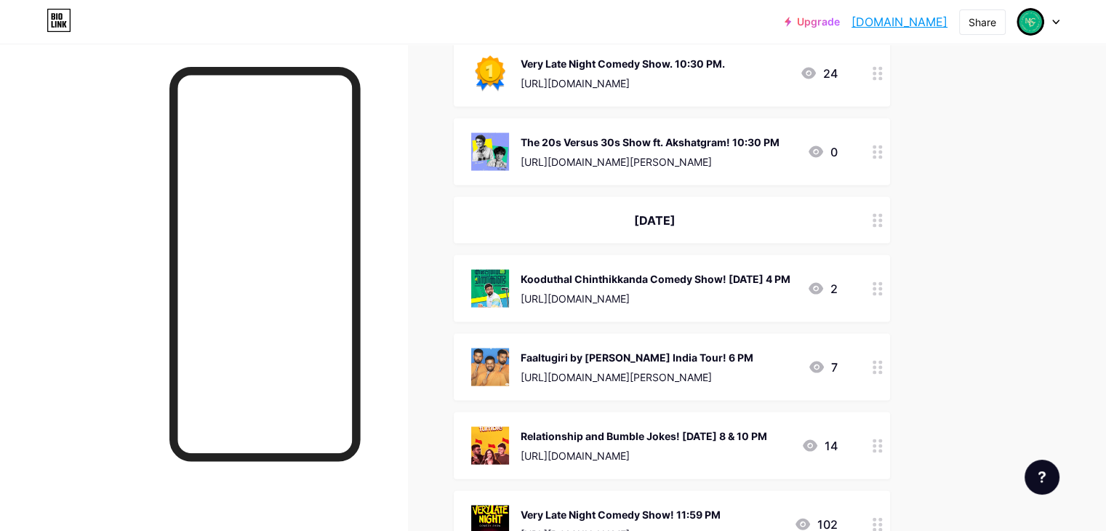
click at [882, 282] on icon at bounding box center [877, 289] width 10 height 14
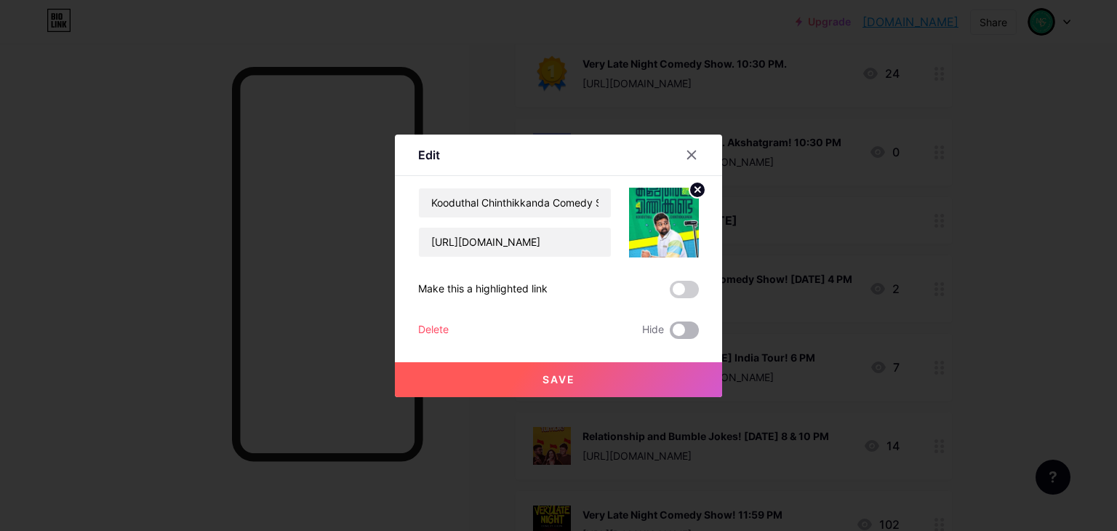
click at [683, 333] on span at bounding box center [683, 329] width 29 height 17
click at [669, 334] on input "checkbox" at bounding box center [669, 334] width 0 height 0
click at [689, 380] on button "Save" at bounding box center [558, 379] width 327 height 35
drag, startPoint x: 690, startPoint y: 328, endPoint x: 689, endPoint y: 335, distance: 7.3
click at [690, 329] on span at bounding box center [683, 329] width 29 height 17
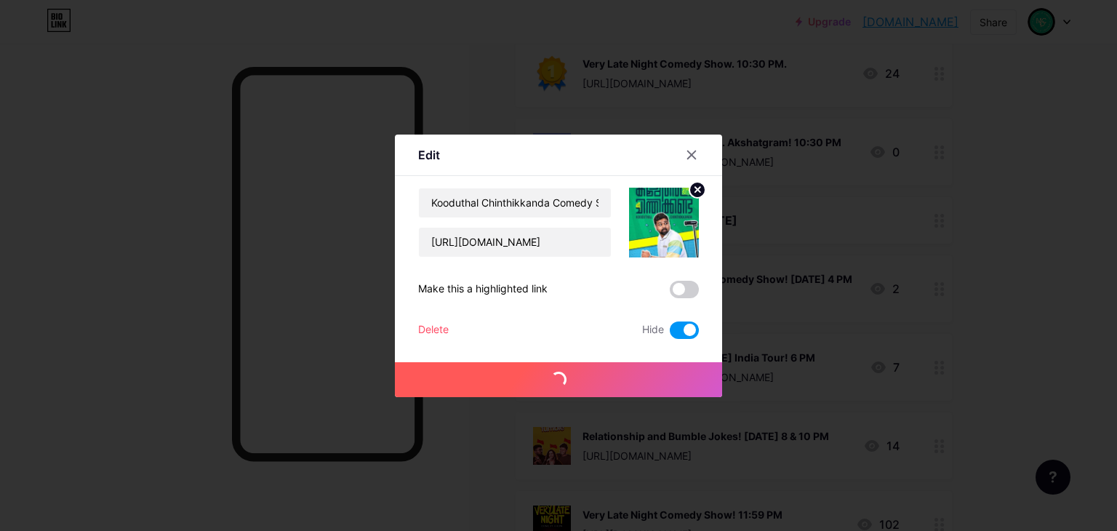
click at [669, 334] on input "checkbox" at bounding box center [669, 334] width 0 height 0
click at [686, 364] on button "Save" at bounding box center [558, 379] width 327 height 35
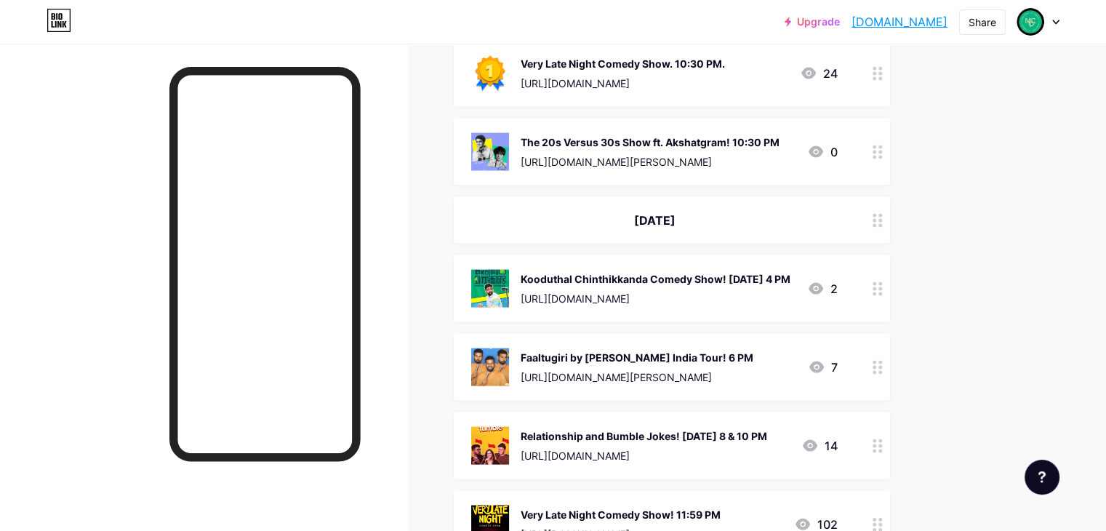
click at [882, 282] on icon at bounding box center [877, 289] width 10 height 14
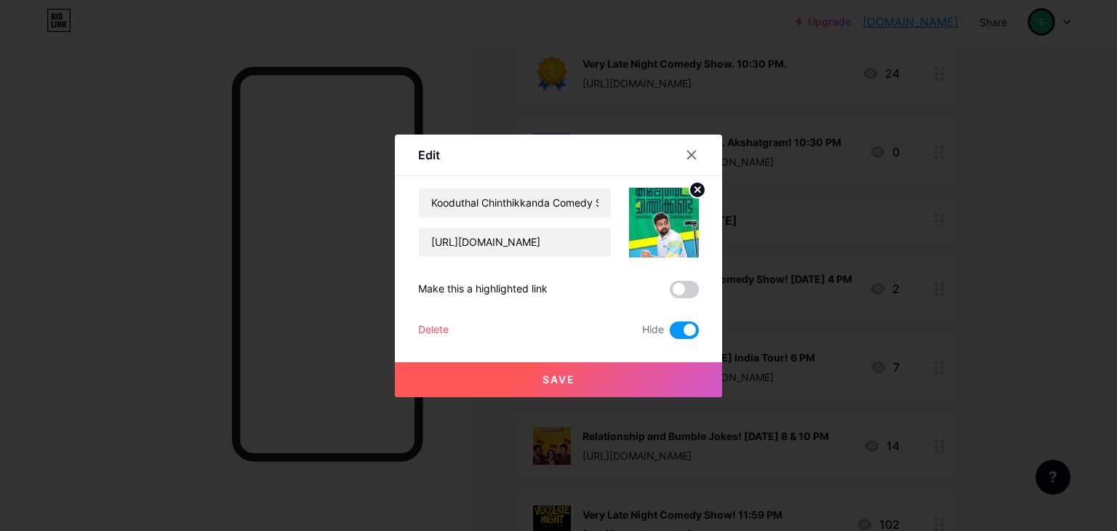
click at [686, 329] on span at bounding box center [683, 329] width 29 height 17
click at [669, 334] on input "checkbox" at bounding box center [669, 334] width 0 height 0
click at [701, 375] on button "Save" at bounding box center [558, 379] width 327 height 35
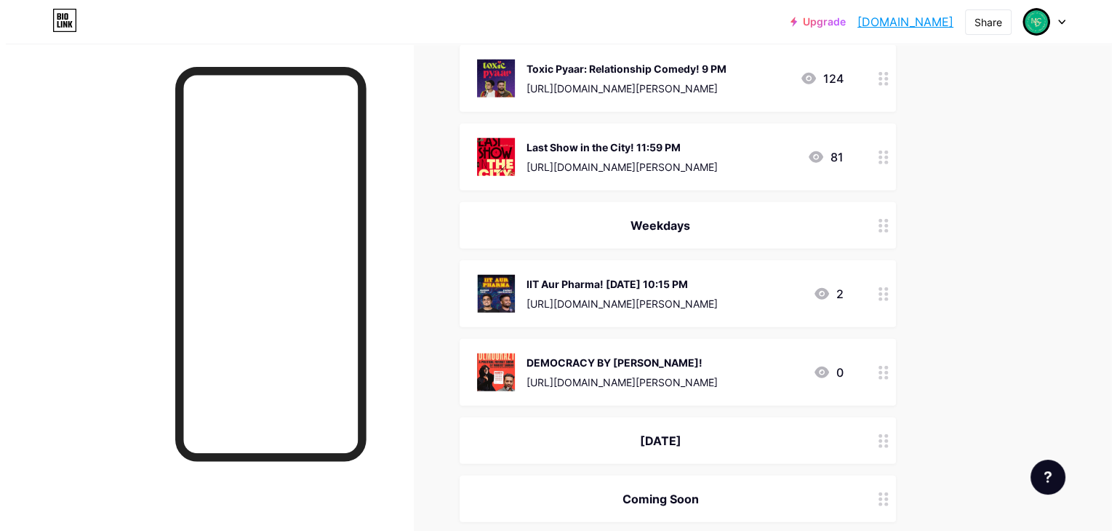
scroll to position [3532, 0]
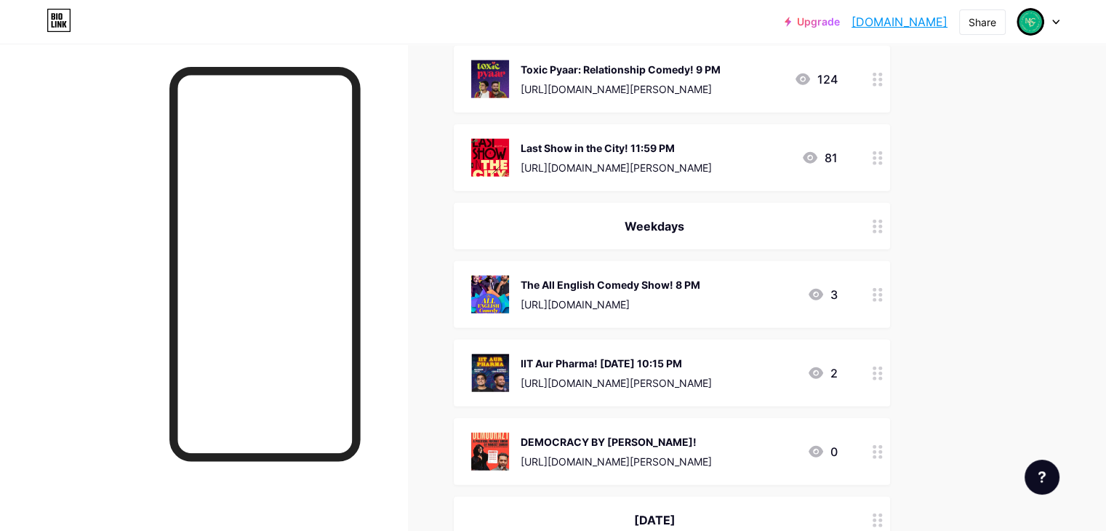
click at [700, 277] on div "The All English Comedy Show! 8 PM" at bounding box center [610, 284] width 180 height 15
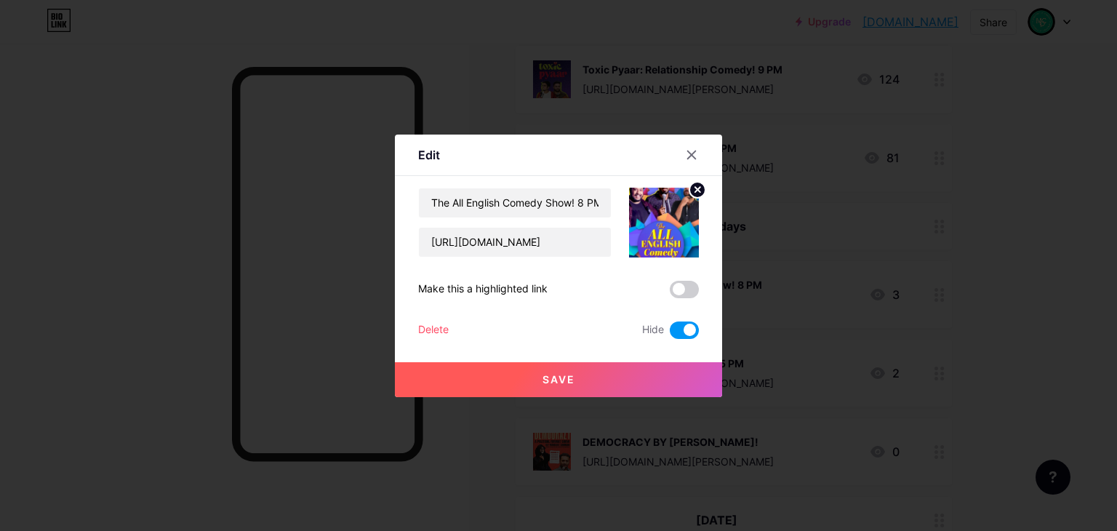
click at [695, 326] on span at bounding box center [683, 329] width 29 height 17
click at [669, 334] on input "checkbox" at bounding box center [669, 334] width 0 height 0
click at [689, 371] on button "Save" at bounding box center [558, 379] width 327 height 35
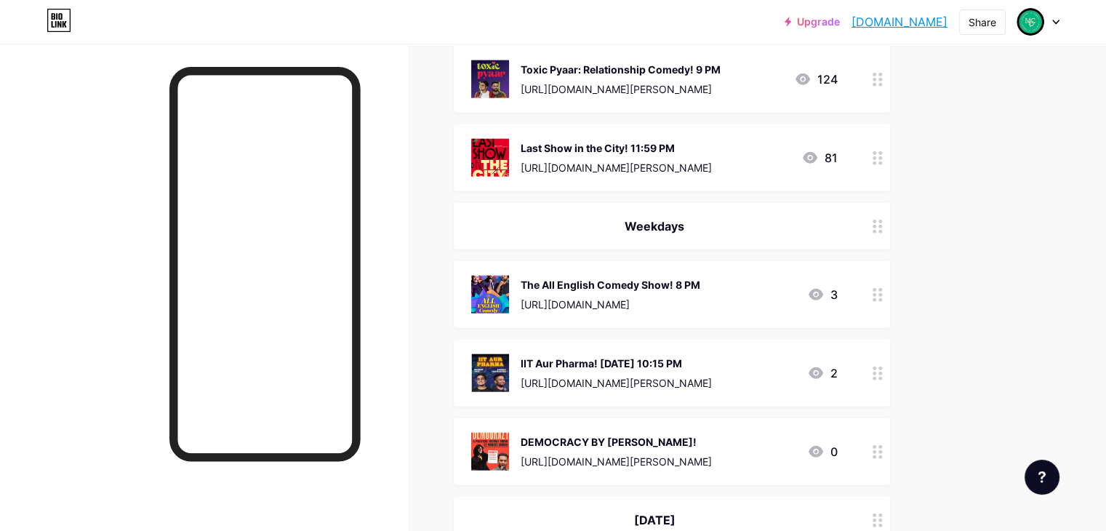
click at [700, 277] on div "The All English Comedy Show! 8 PM" at bounding box center [610, 284] width 180 height 15
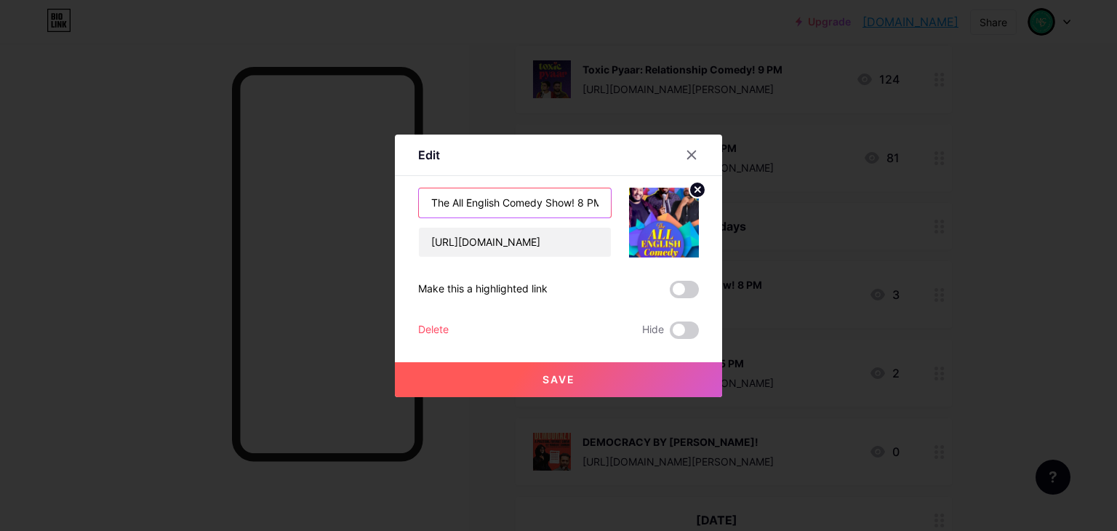
click at [579, 201] on input "The All English Comedy Show! 8 PM" at bounding box center [515, 202] width 192 height 29
type input "The All English Comedy Show! [DATE] 8 PM"
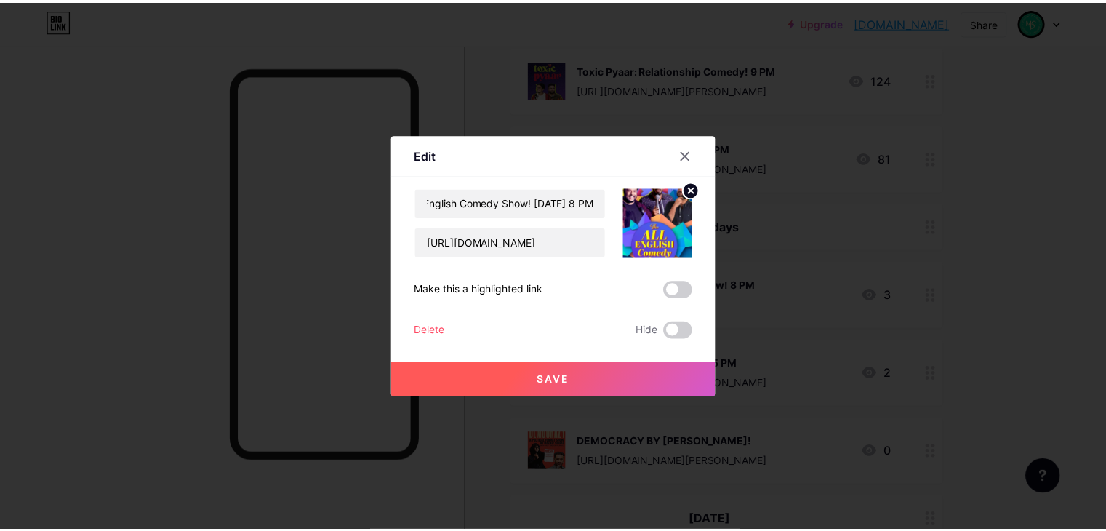
scroll to position [0, 0]
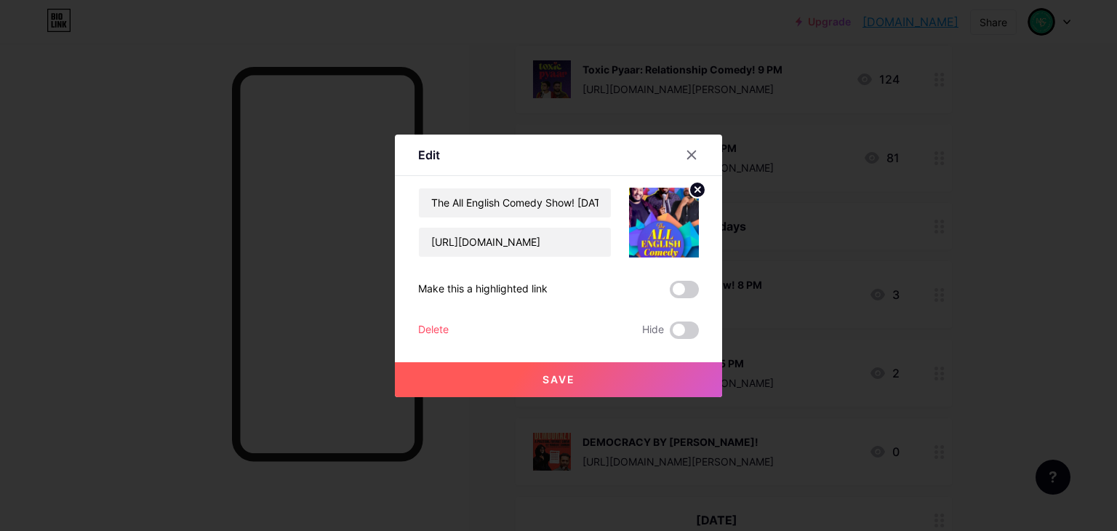
click at [614, 374] on button "Save" at bounding box center [558, 379] width 327 height 35
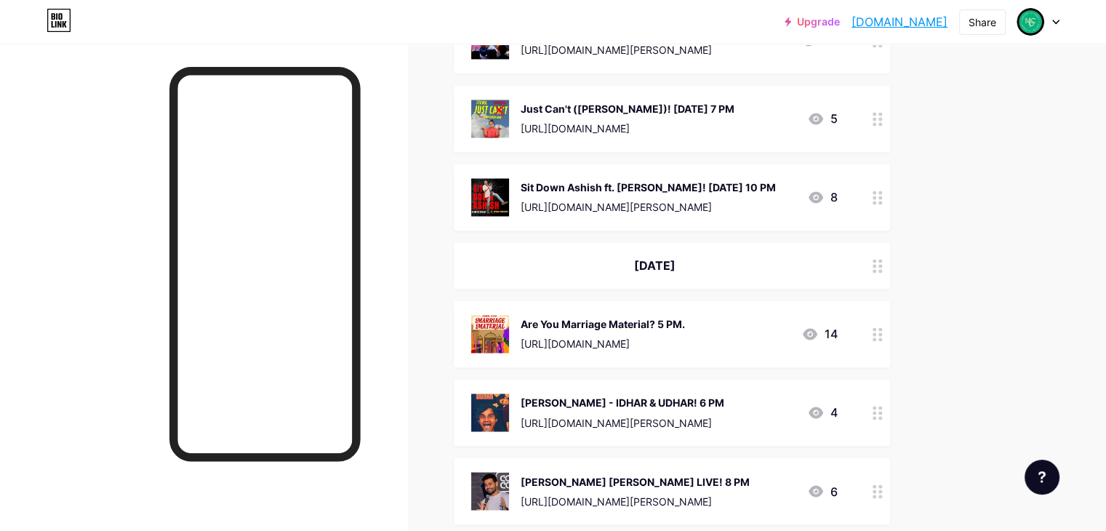
scroll to position [2320, 0]
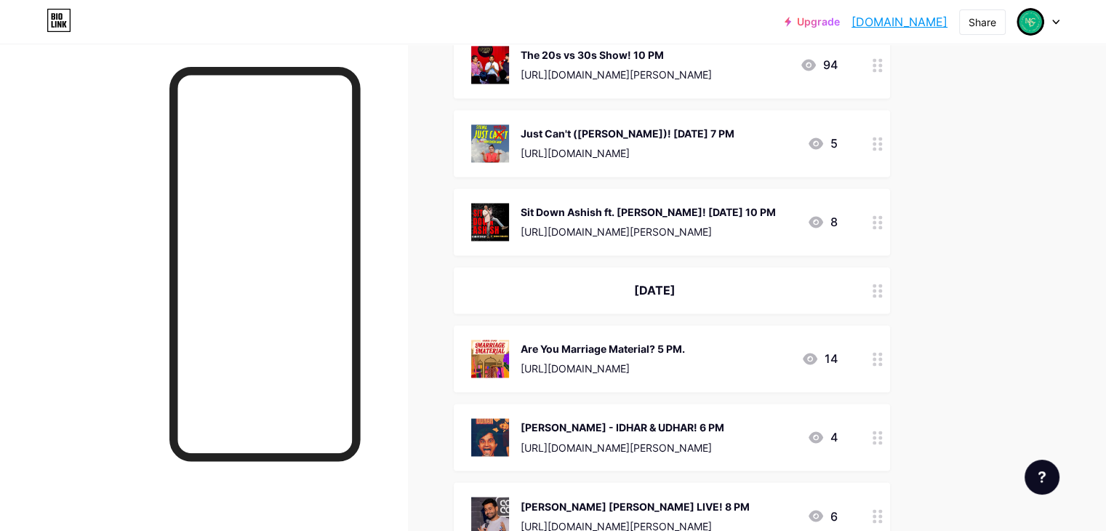
click at [1020, 68] on div "Upgrade ministryofcomed... [DOMAIN_NAME] Share Switch accounts Ministry Of Come…" at bounding box center [553, 93] width 1106 height 4826
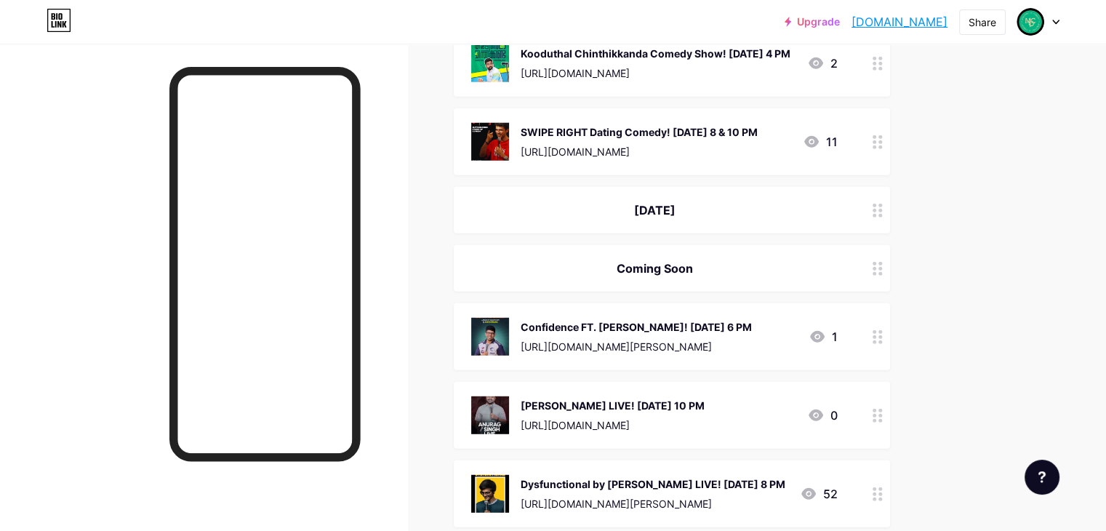
scroll to position [3935, 0]
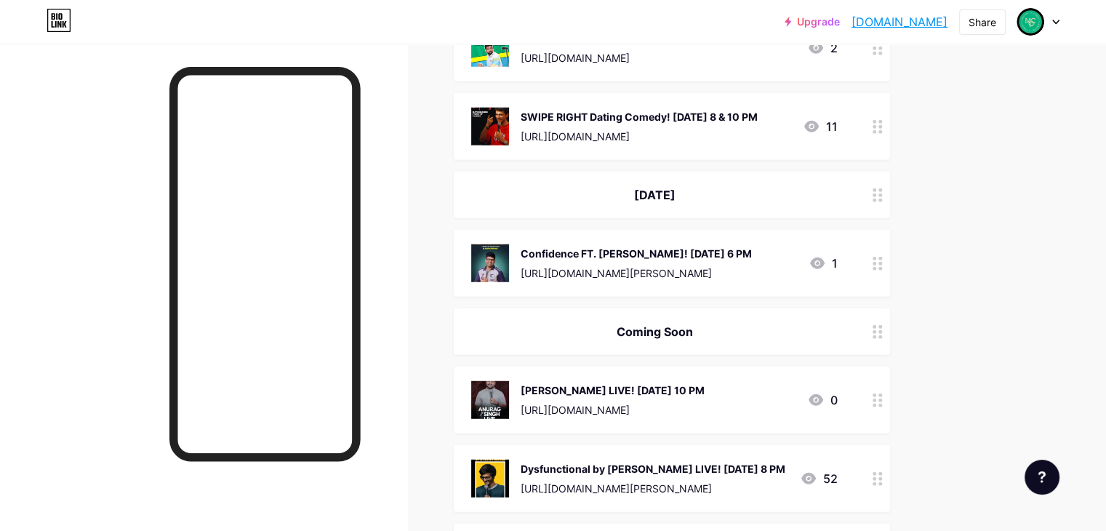
click at [882, 188] on icon at bounding box center [877, 195] width 10 height 14
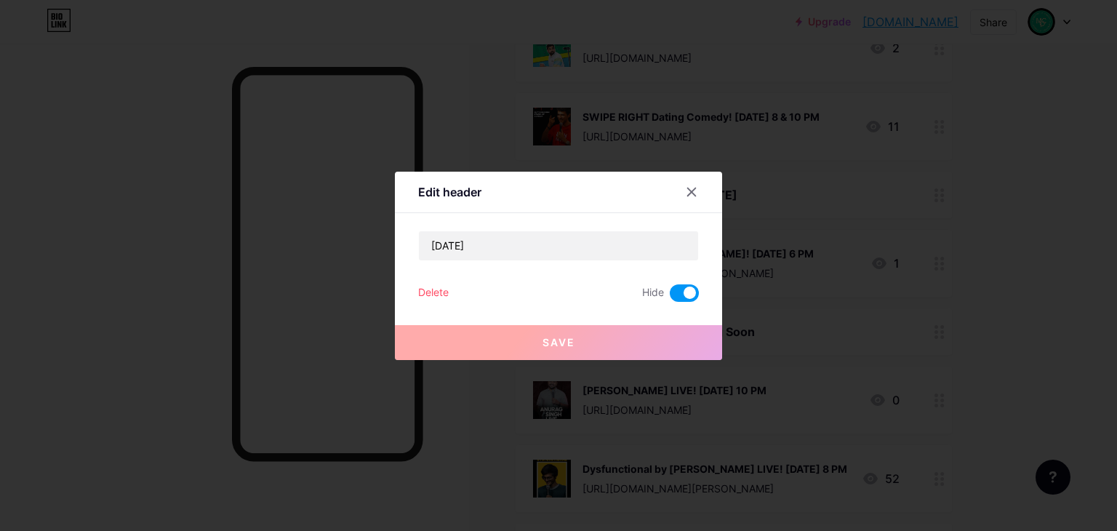
click at [688, 294] on span at bounding box center [683, 292] width 29 height 17
click at [669, 297] on input "checkbox" at bounding box center [669, 297] width 0 height 0
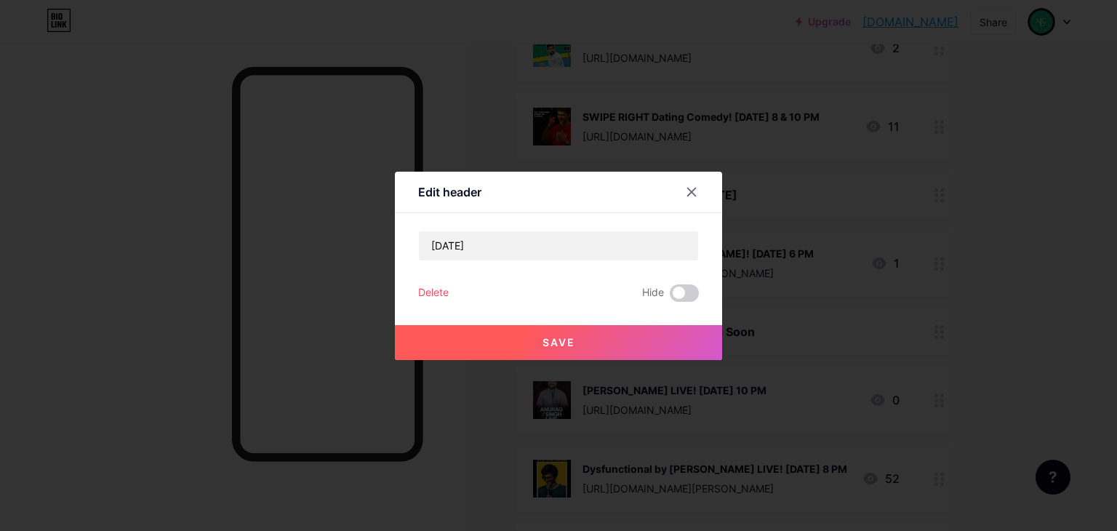
click at [685, 342] on button "Save" at bounding box center [558, 342] width 327 height 35
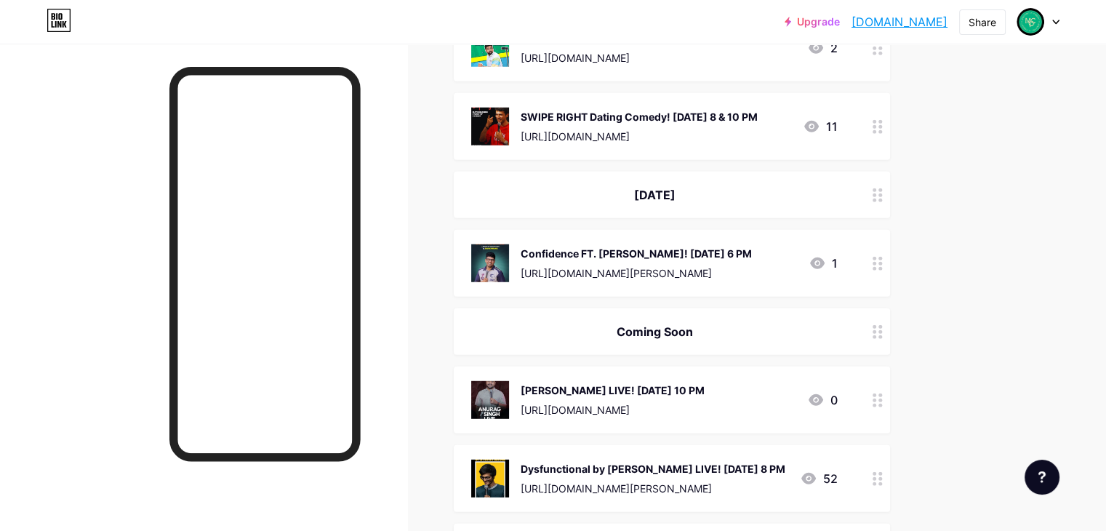
click at [882, 257] on icon at bounding box center [877, 264] width 10 height 14
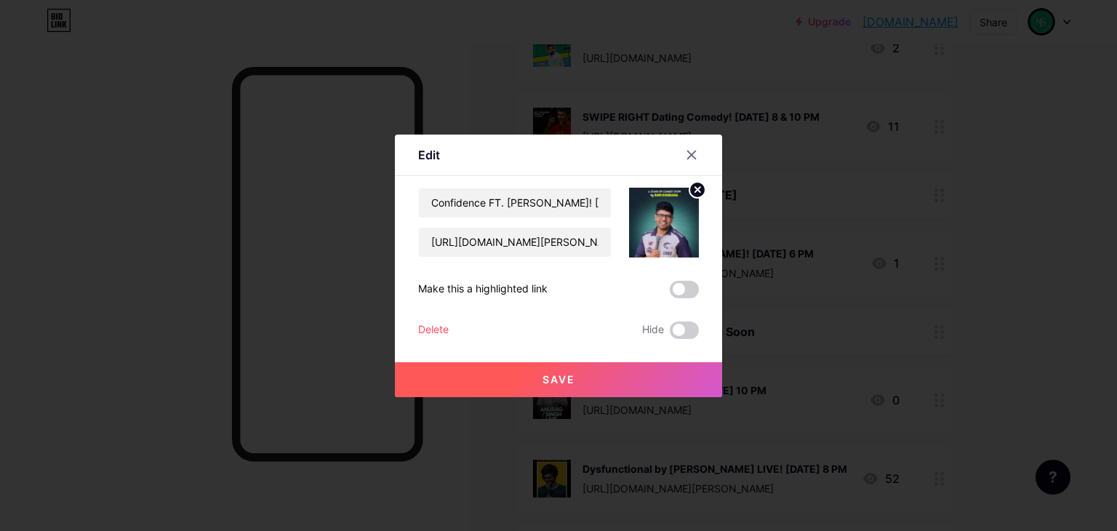
click at [680, 339] on div "Save" at bounding box center [558, 368] width 327 height 58
click at [680, 330] on span at bounding box center [683, 329] width 29 height 17
click at [669, 334] on input "checkbox" at bounding box center [669, 334] width 0 height 0
click at [672, 385] on button "Save" at bounding box center [558, 379] width 327 height 35
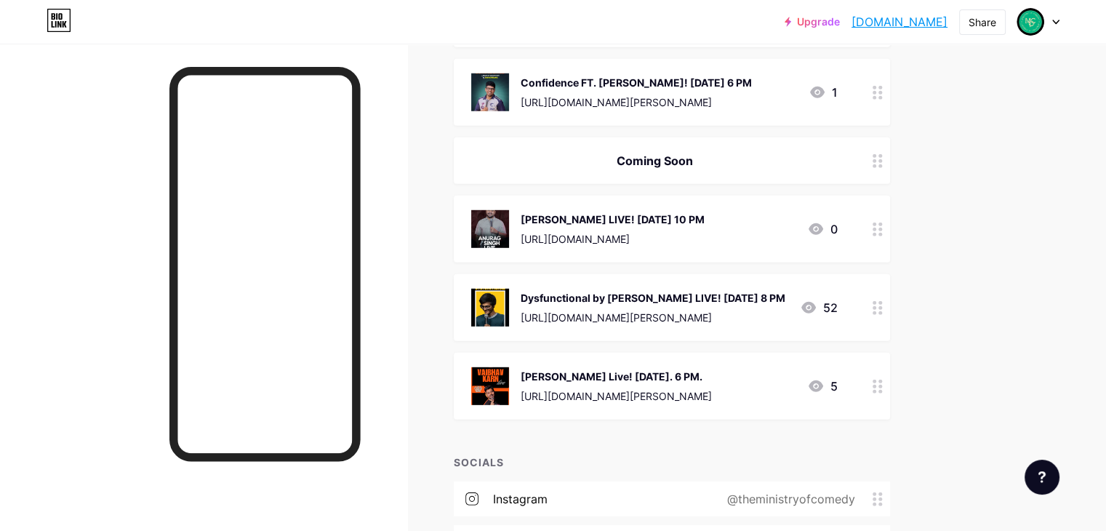
scroll to position [4154, 0]
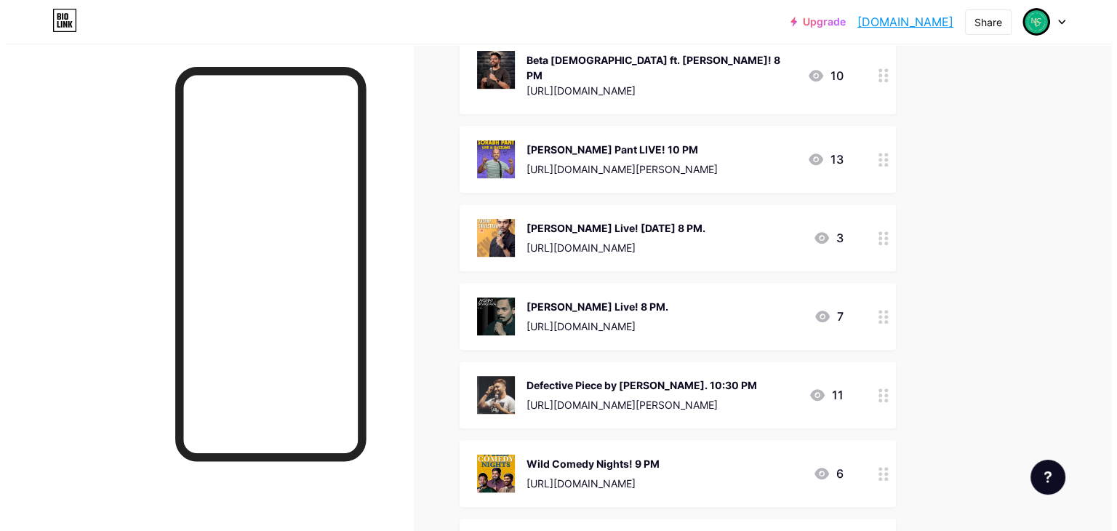
scroll to position [0, 0]
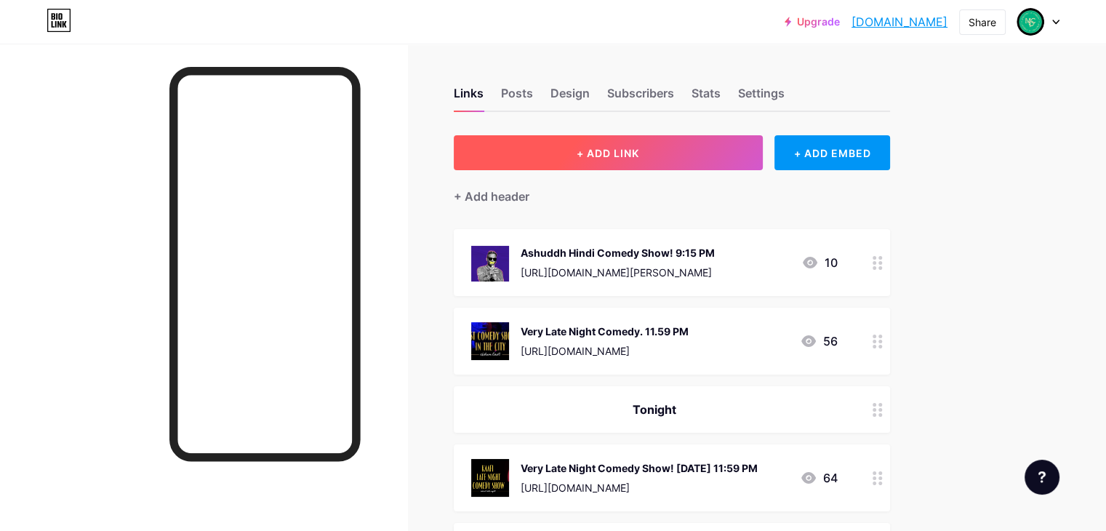
click at [713, 155] on button "+ ADD LINK" at bounding box center [608, 152] width 309 height 35
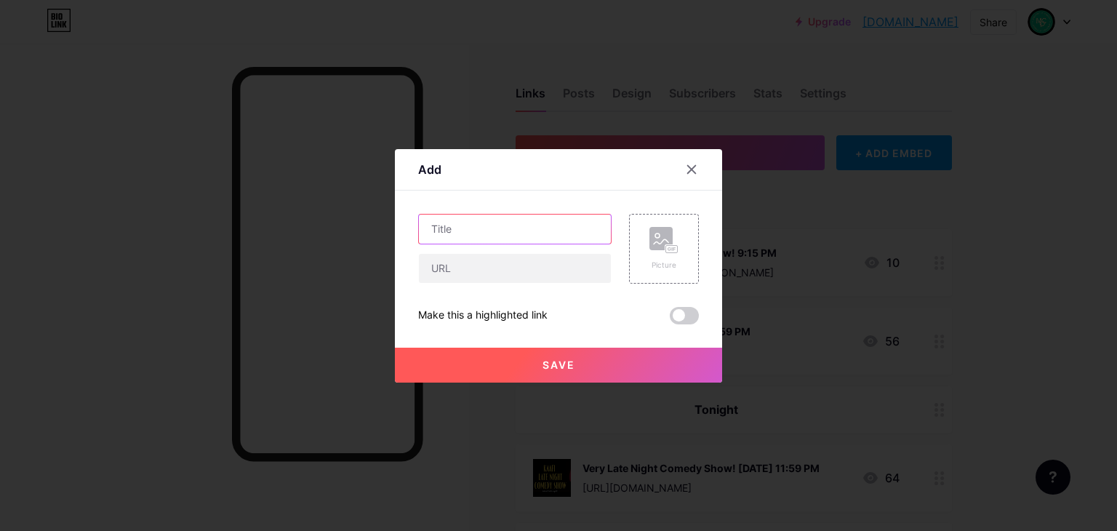
click at [552, 222] on input "text" at bounding box center [515, 228] width 192 height 29
drag, startPoint x: 539, startPoint y: 245, endPoint x: 500, endPoint y: 234, distance: 40.7
click at [500, 234] on div at bounding box center [514, 249] width 193 height 70
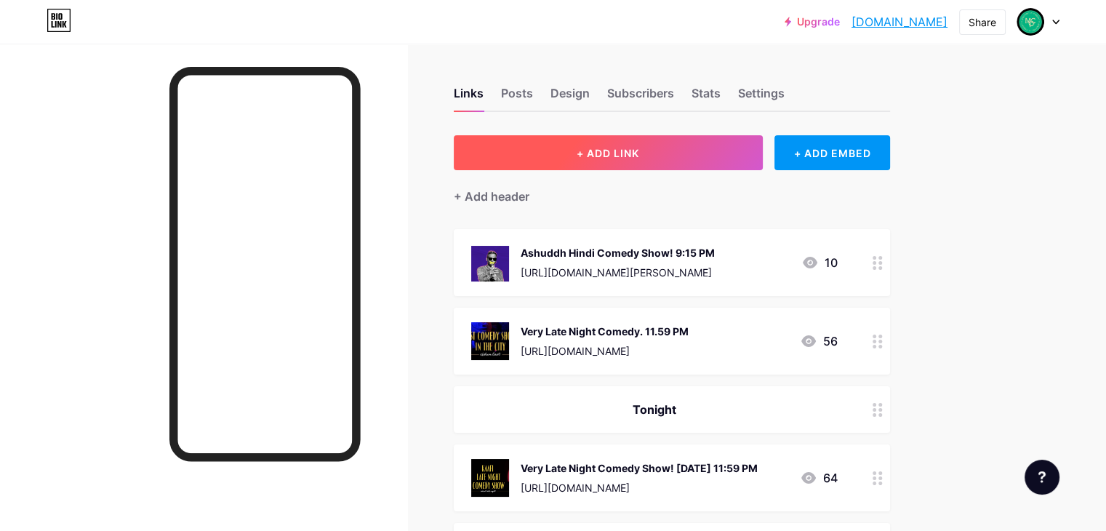
click at [666, 161] on button "+ ADD LINK" at bounding box center [608, 152] width 309 height 35
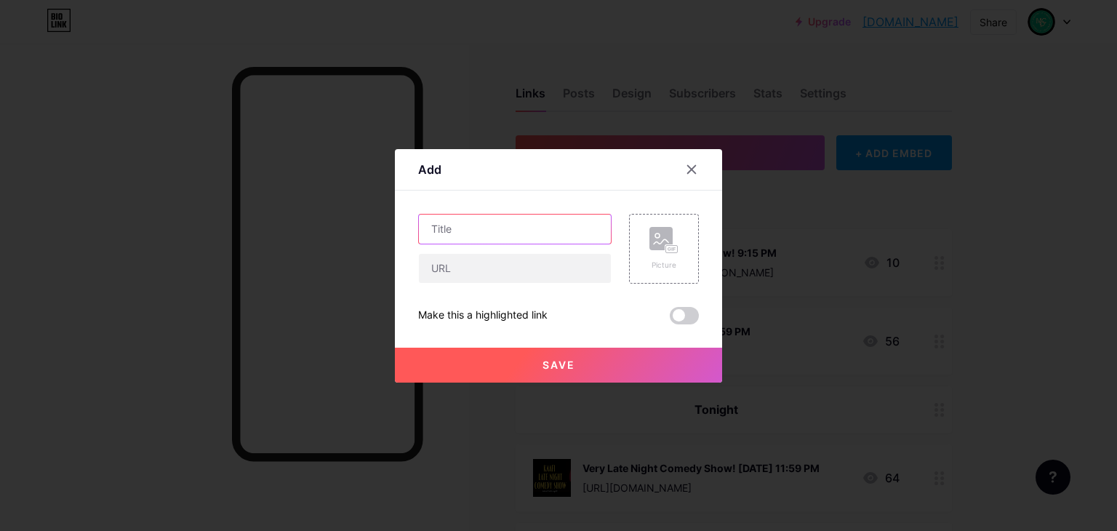
click at [540, 233] on input "text" at bounding box center [515, 228] width 192 height 29
click at [510, 272] on input "text" at bounding box center [515, 268] width 192 height 29
paste input "https://in.bookmyshow.com/events/joteen-patro-live/ET00449759?webview=true"
type input "https://in.bookmyshow.com/events/joteen-patro-live/ET00449759?webview=true"
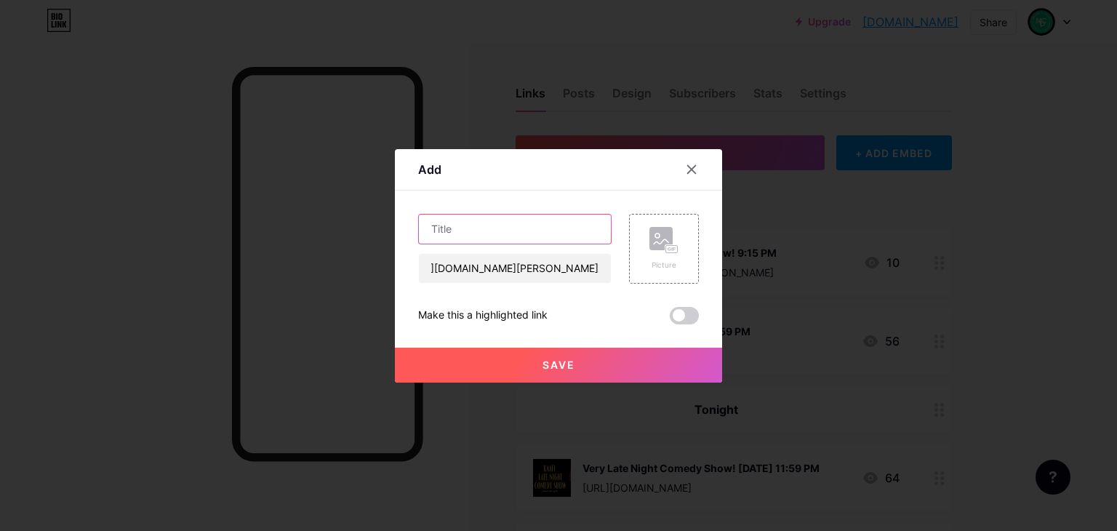
scroll to position [0, 0]
click at [494, 228] on input "text" at bounding box center [515, 228] width 192 height 29
click at [539, 233] on input "Controversial-StandupComedy" at bounding box center [515, 228] width 192 height 29
click at [582, 230] on input "Controversial-Standup Comedy" at bounding box center [515, 228] width 192 height 29
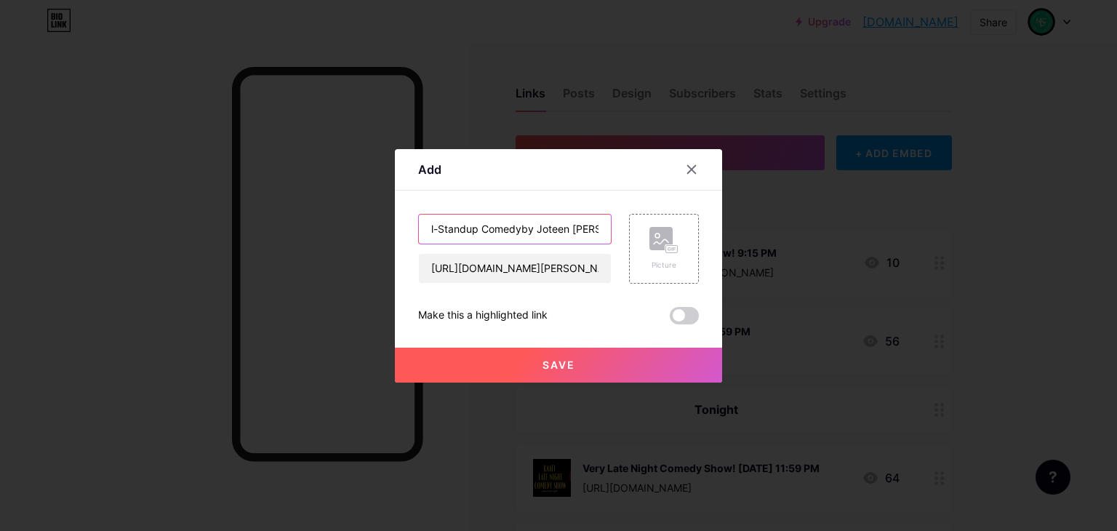
click at [519, 230] on input "Controversial-Standup Comedyby Joteen Patro" at bounding box center [515, 228] width 192 height 29
click at [590, 226] on input "Controversial-Standup Comedy by Joteen Patro" at bounding box center [515, 228] width 192 height 29
click at [600, 225] on input "Controversial-Standup Comedy by Joteen Patro!" at bounding box center [515, 228] width 192 height 29
click at [591, 226] on input "Controversial-Standup Comedy by Joteen Patro!" at bounding box center [515, 228] width 192 height 29
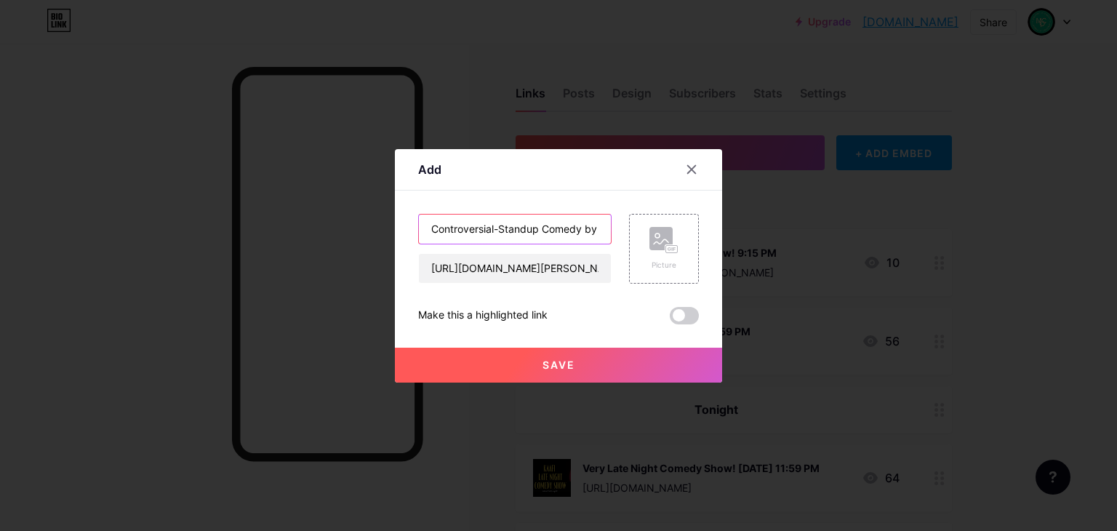
click at [592, 227] on input "Controversial-Standup Comedy by 4th Oct. Joteen Patro!" at bounding box center [515, 228] width 192 height 29
drag, startPoint x: 574, startPoint y: 229, endPoint x: 506, endPoint y: 225, distance: 67.7
click at [506, 225] on input "Controversial-Standup Comedy by 8 PM 4th Oct. Joteen Patro!" at bounding box center [515, 228] width 192 height 29
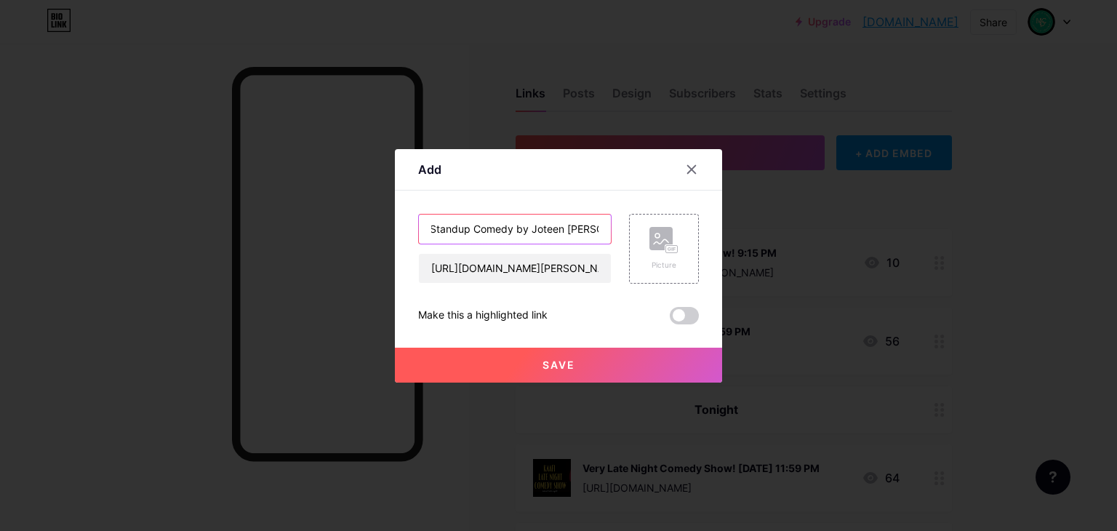
paste input "8 PM 4th Oct."
type input "Controversial-Standup Comedy by Joteen Patro! 8 PM 4th Oct."
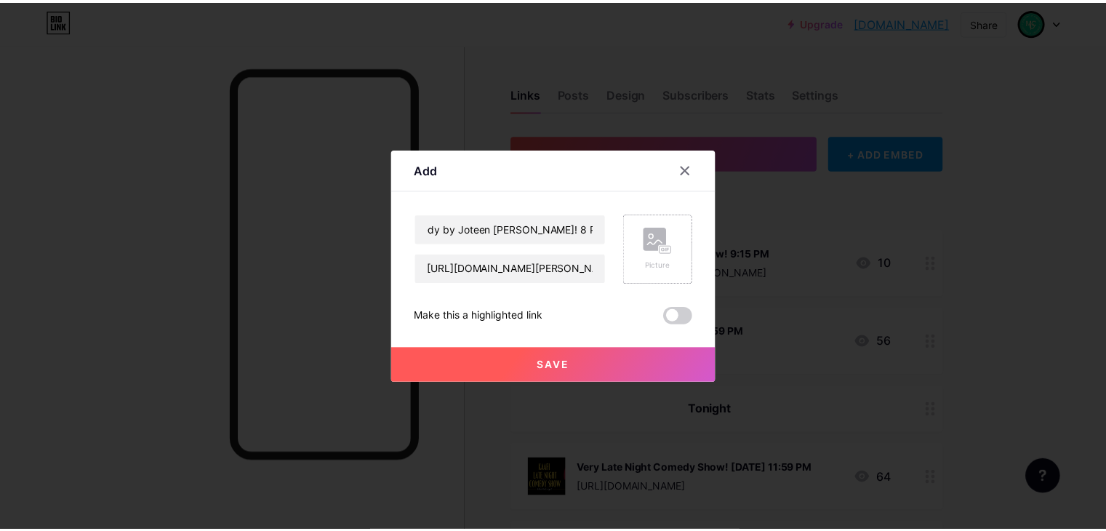
scroll to position [0, 0]
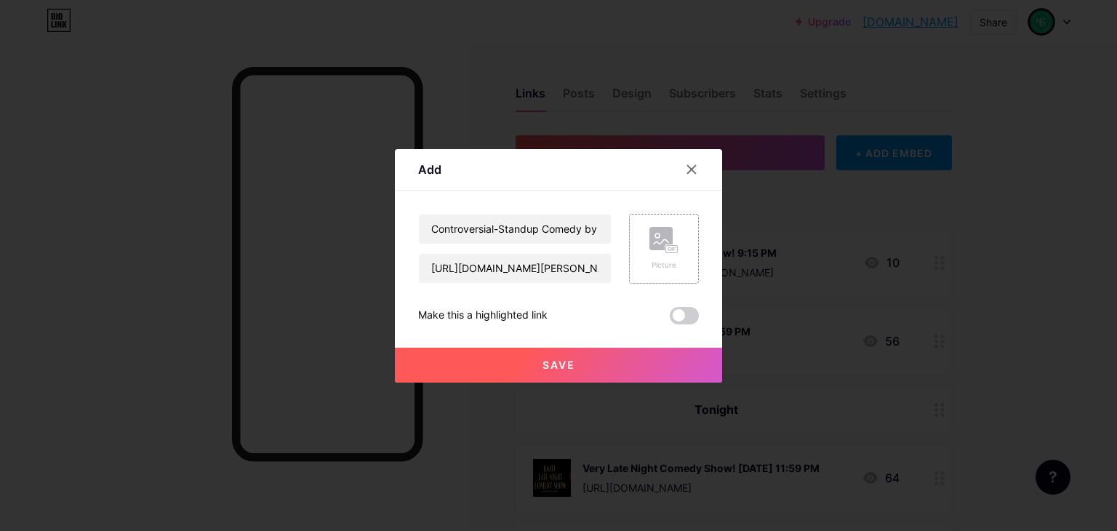
click at [669, 251] on rect at bounding box center [672, 248] width 12 height 7
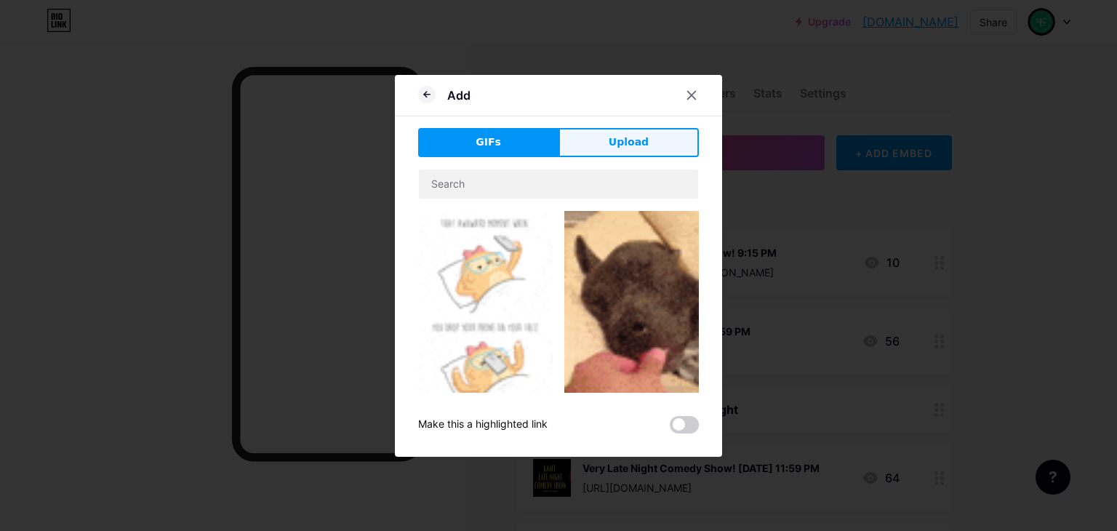
click at [624, 135] on span "Upload" at bounding box center [628, 141] width 40 height 15
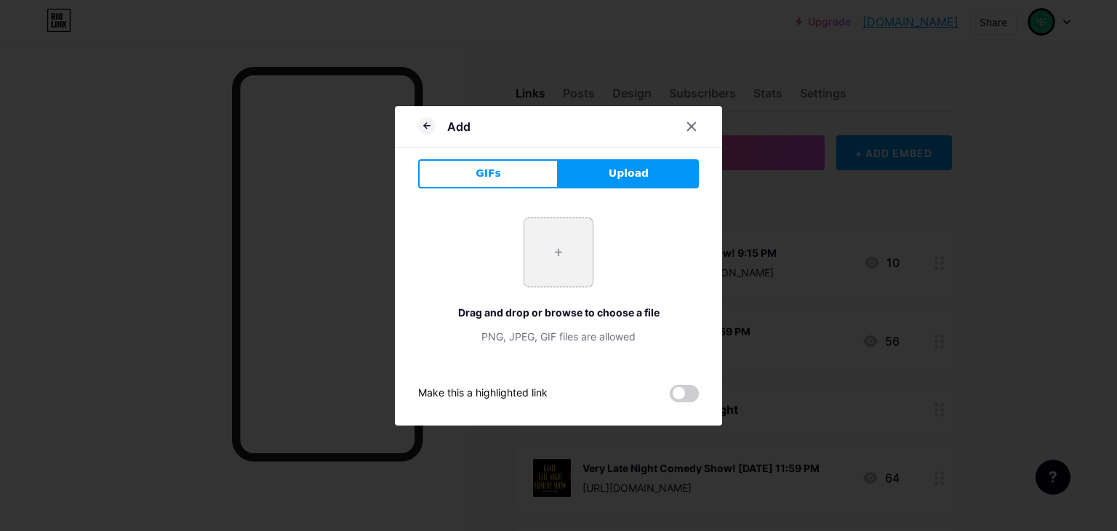
click at [558, 265] on input "file" at bounding box center [558, 252] width 68 height 68
type input "C:\fakepath\Screenshot 2025-09-14 103445.png"
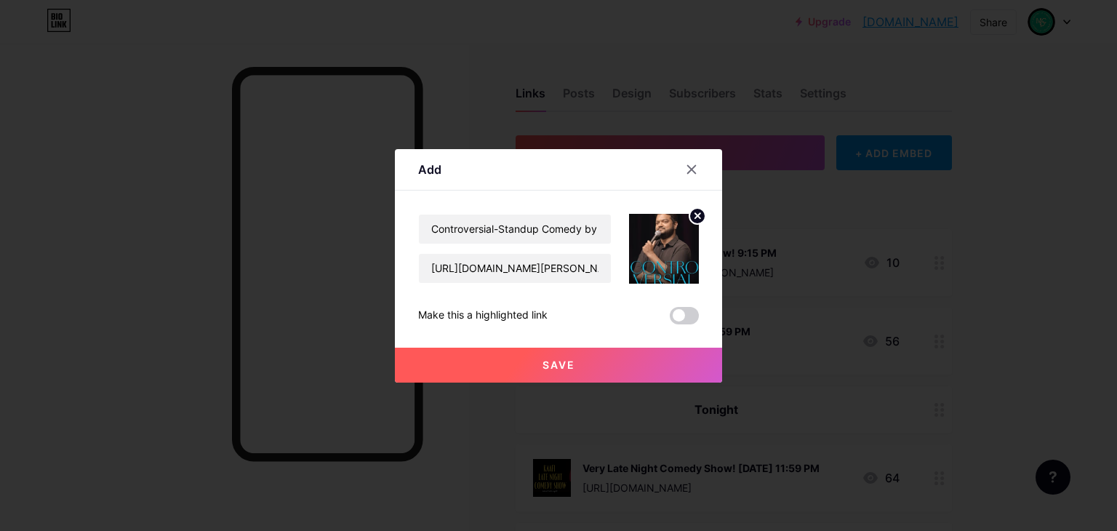
click at [661, 361] on button "Save" at bounding box center [558, 364] width 327 height 35
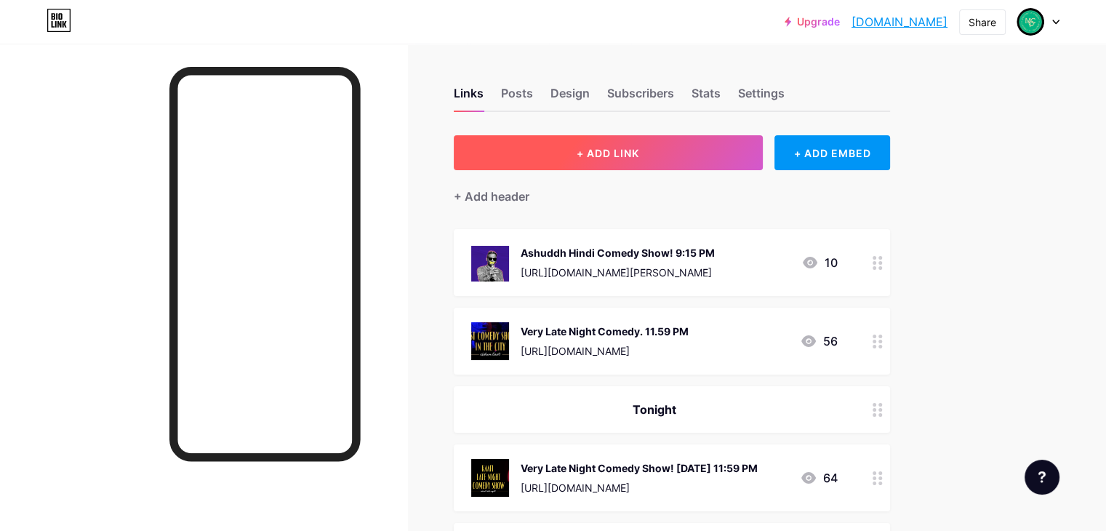
click at [672, 158] on button "+ ADD LINK" at bounding box center [608, 152] width 309 height 35
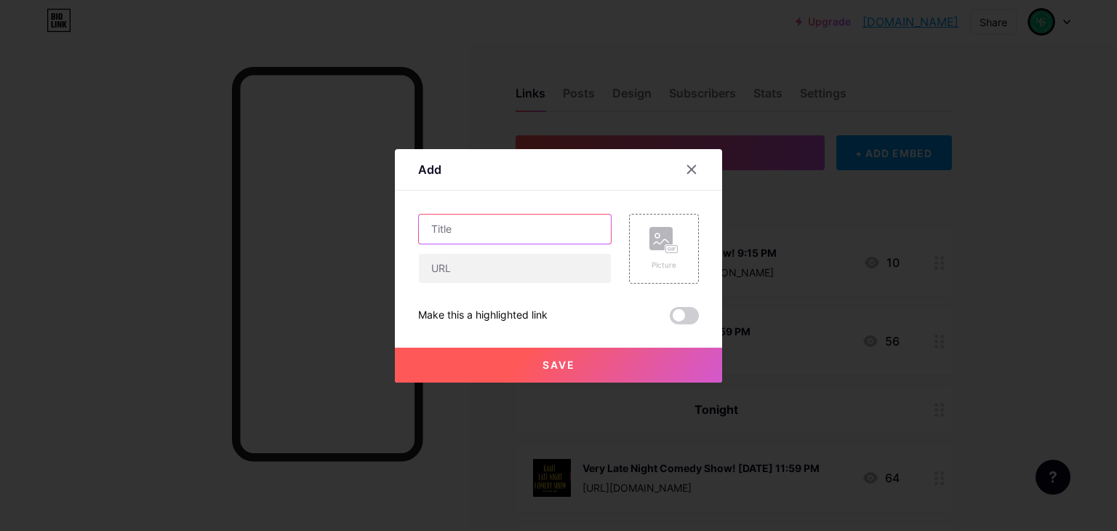
click at [477, 230] on input "text" at bounding box center [515, 228] width 192 height 29
type input "Shiddat by Aryansh Arora! 12th Oct. 5 PM"
click at [475, 273] on input "text" at bounding box center [515, 268] width 192 height 29
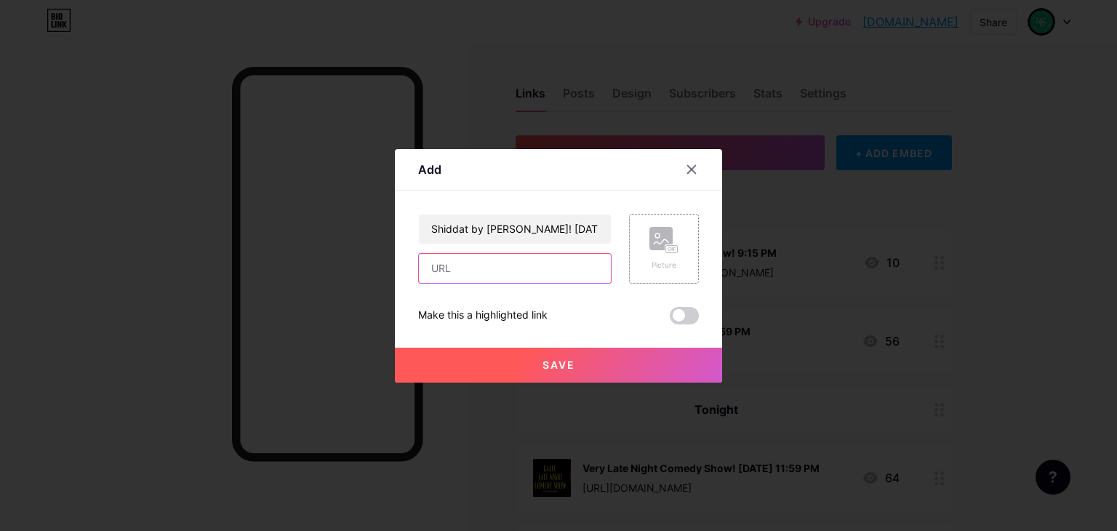
paste input "https://in.bookmyshow.com/plays/shiddat-by-aryan-arora/ET00450267?webview=true"
type input "https://in.bookmyshow.com/plays/shiddat-by-aryan-arora/ET00450267?webview=true"
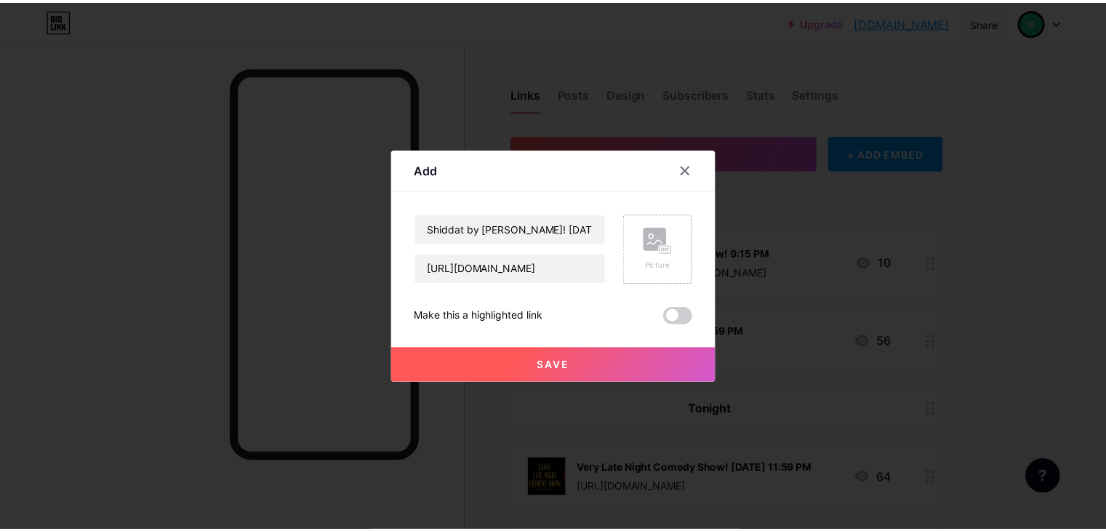
scroll to position [0, 0]
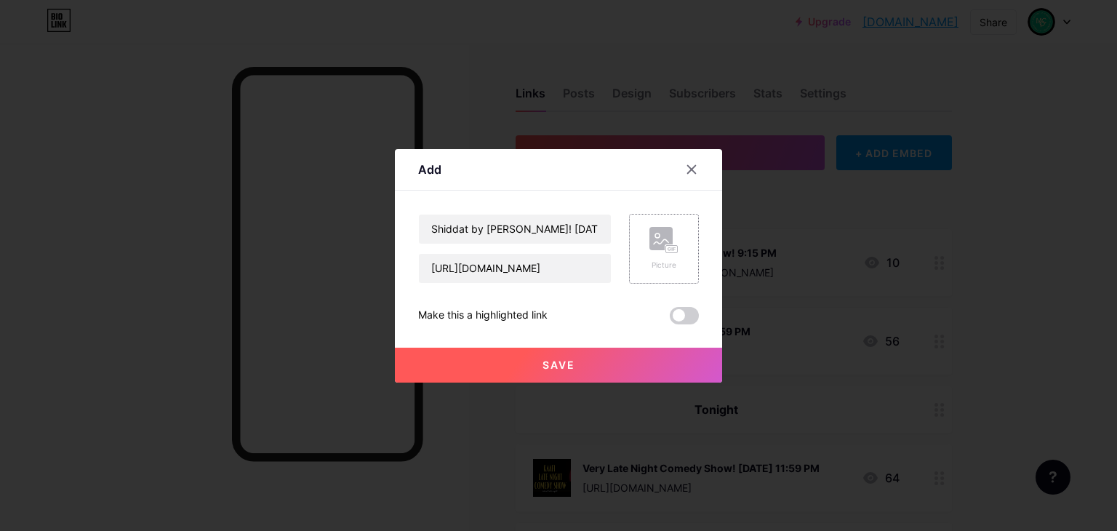
click at [675, 227] on icon at bounding box center [663, 240] width 29 height 27
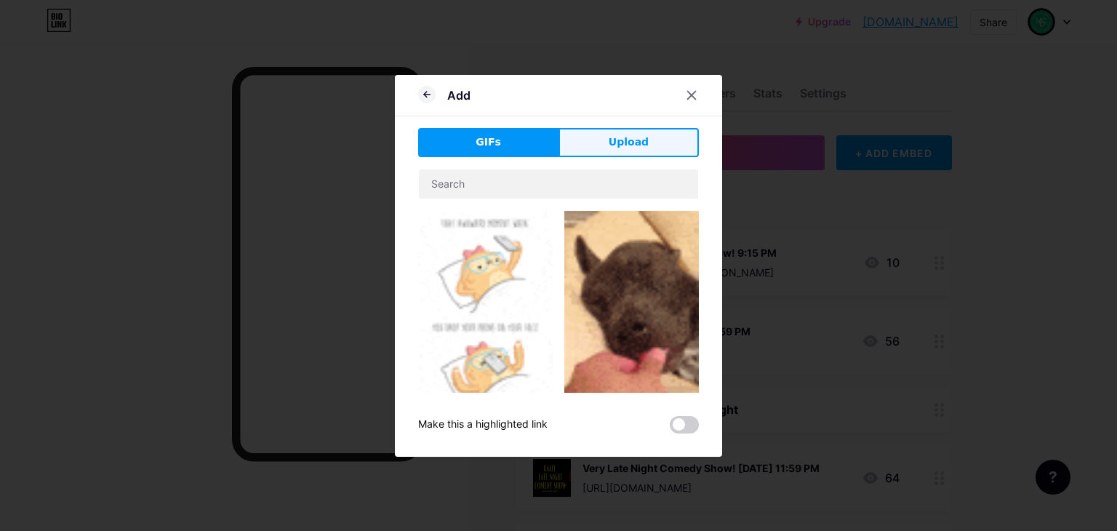
click at [656, 138] on button "Upload" at bounding box center [628, 142] width 140 height 29
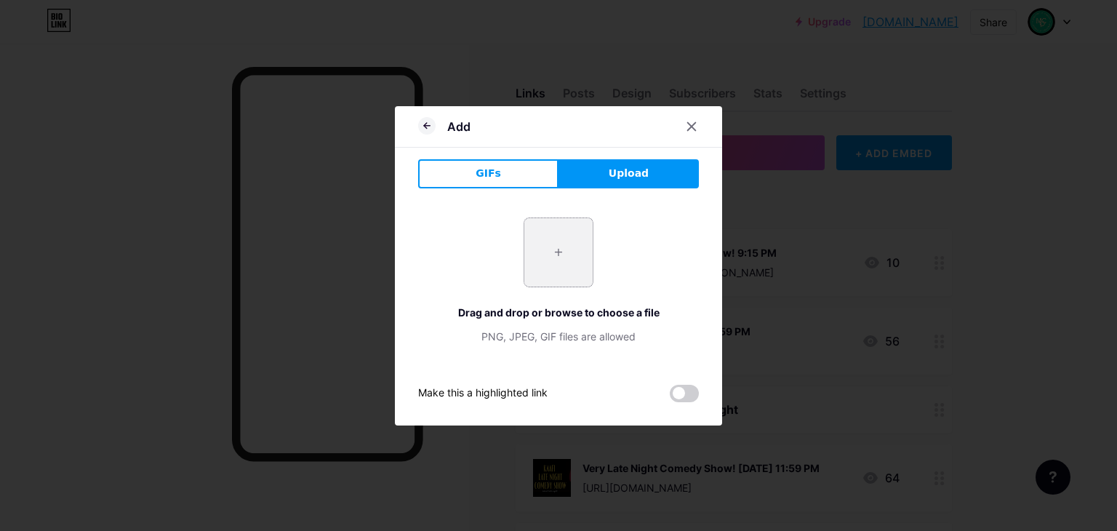
click at [579, 230] on input "file" at bounding box center [558, 252] width 68 height 68
type input "C:\fakepath\Screenshot 2025-09-14 103737.png"
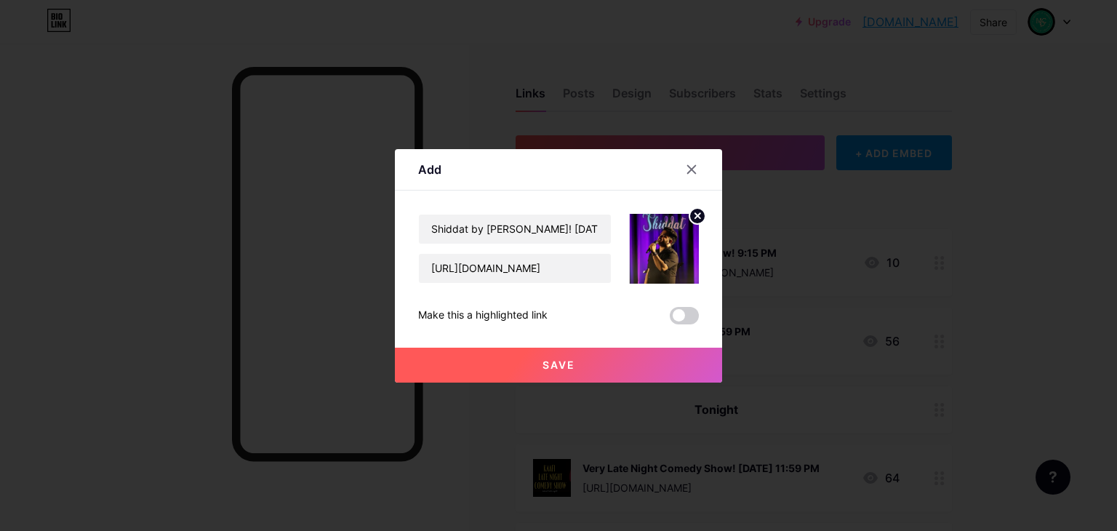
click at [647, 362] on button "Save" at bounding box center [558, 364] width 327 height 35
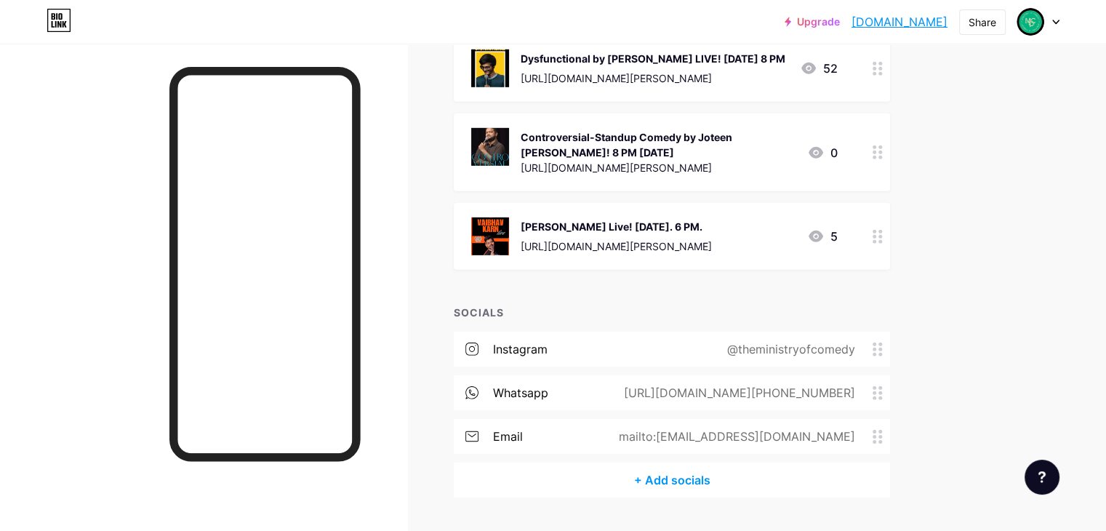
scroll to position [4430, 0]
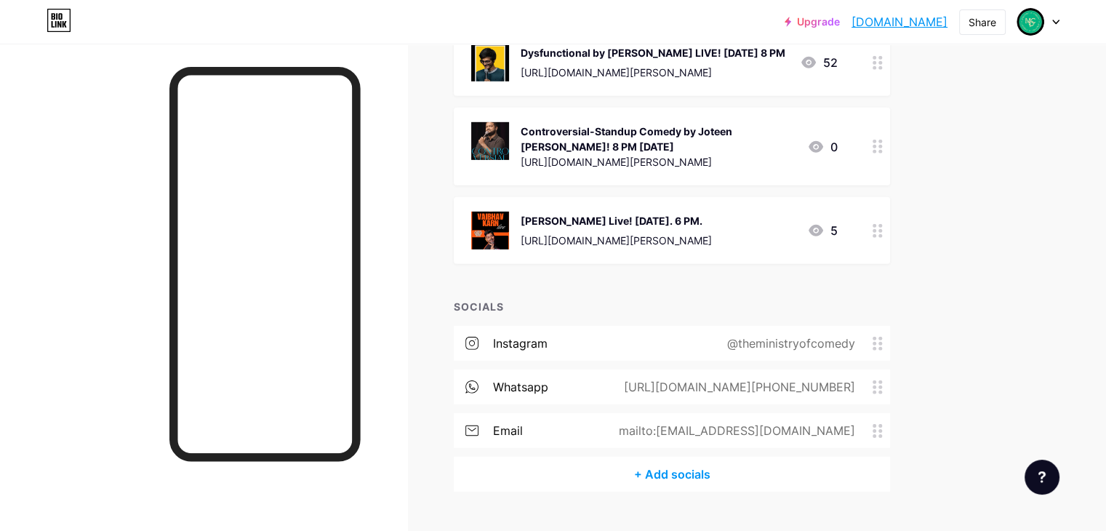
drag, startPoint x: 938, startPoint y: 264, endPoint x: 965, endPoint y: 164, distance: 104.0
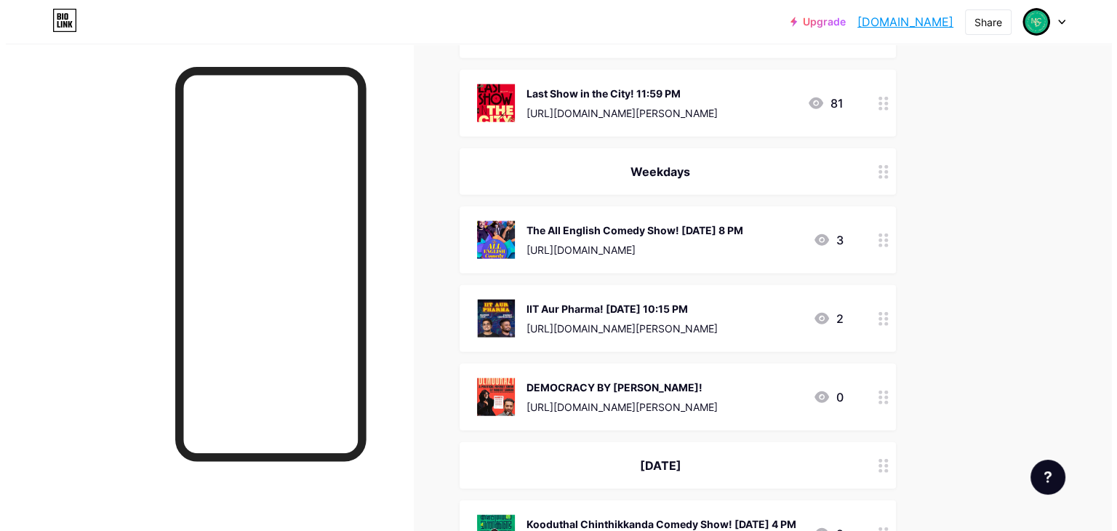
scroll to position [3470, 0]
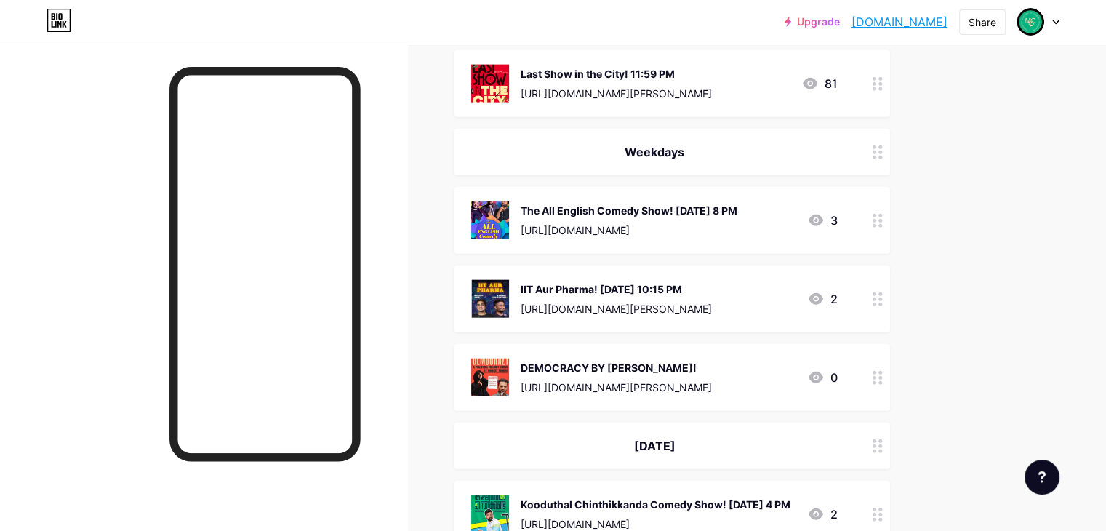
click at [712, 360] on div "DEMOCRACY BY [PERSON_NAME]!" at bounding box center [615, 367] width 191 height 15
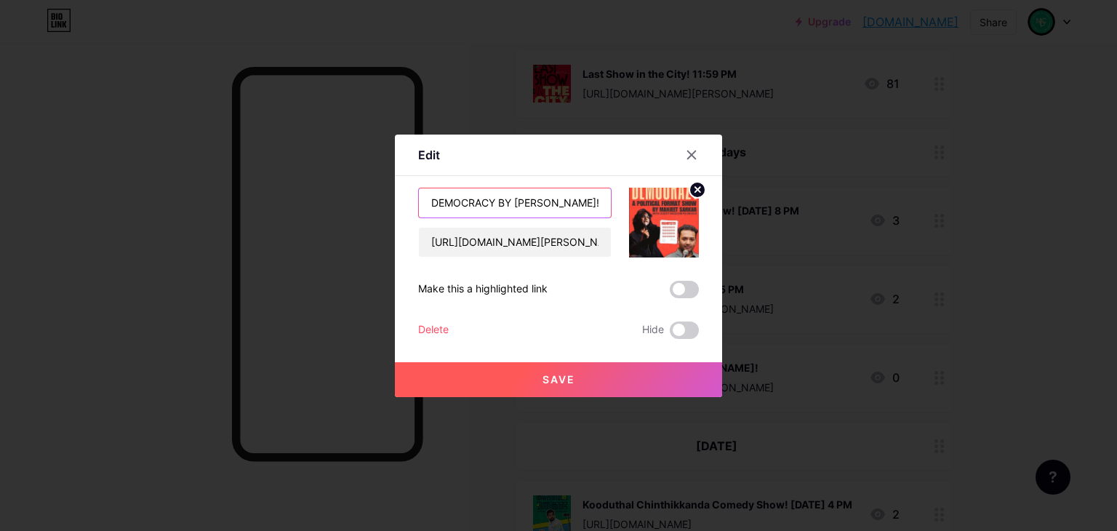
click at [571, 201] on input "DEMOCRACY BY [PERSON_NAME]!" at bounding box center [515, 202] width 192 height 29
type input "DEMOCRACY BY MANJEET SARKAR! 21 Sept. 7 PM"
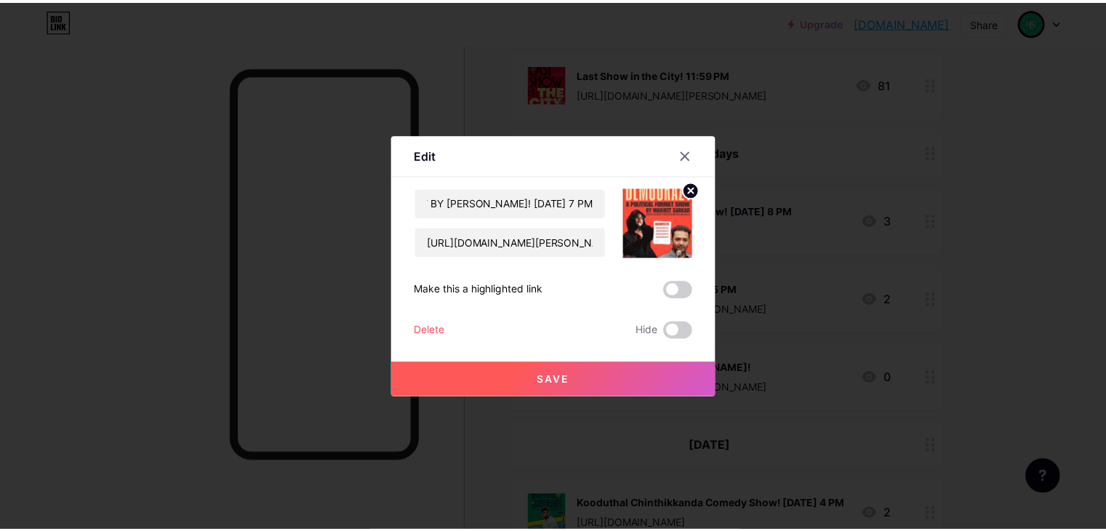
scroll to position [0, 0]
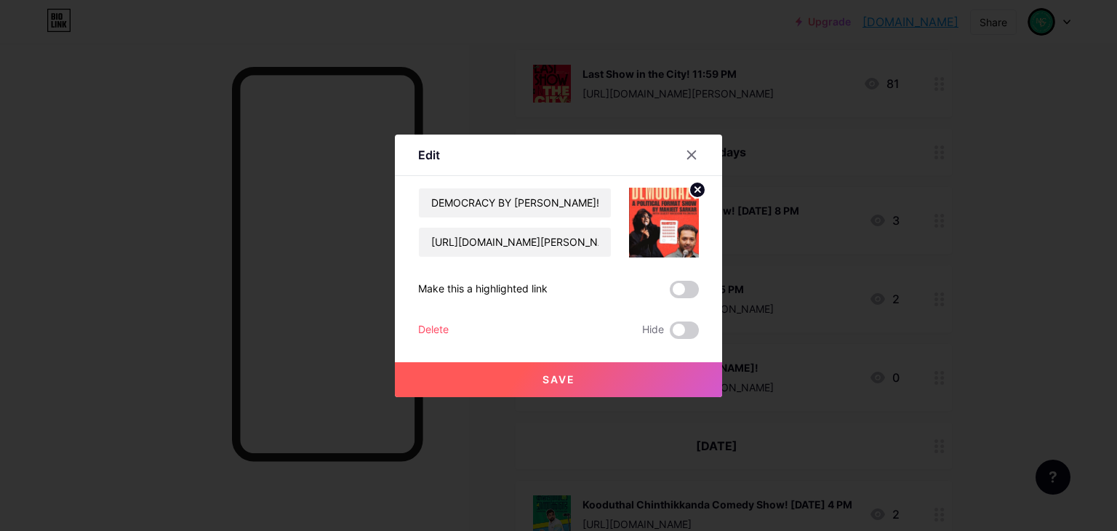
click at [570, 385] on button "Save" at bounding box center [558, 379] width 327 height 35
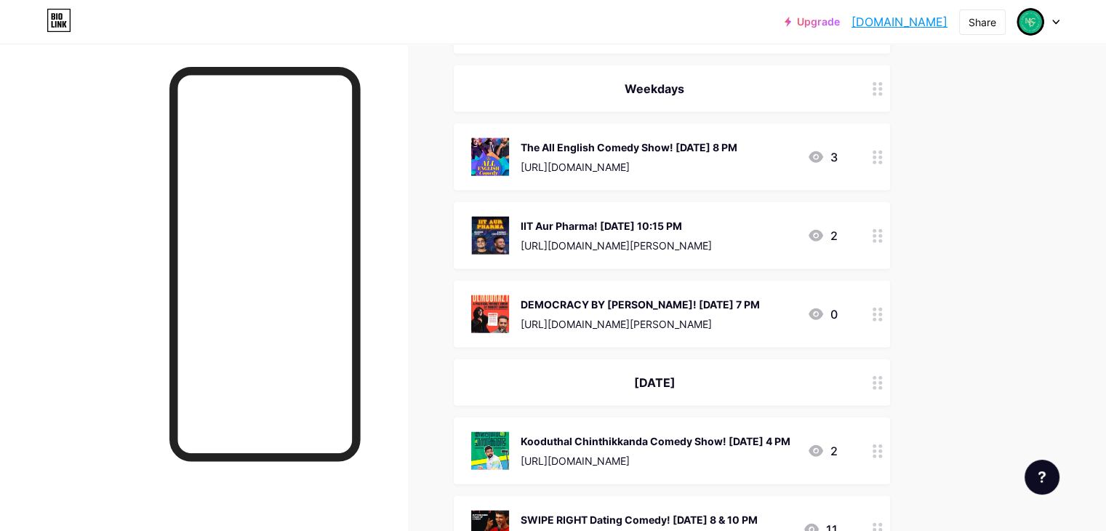
scroll to position [3533, 0]
